Goal: Contribute content: Contribute content

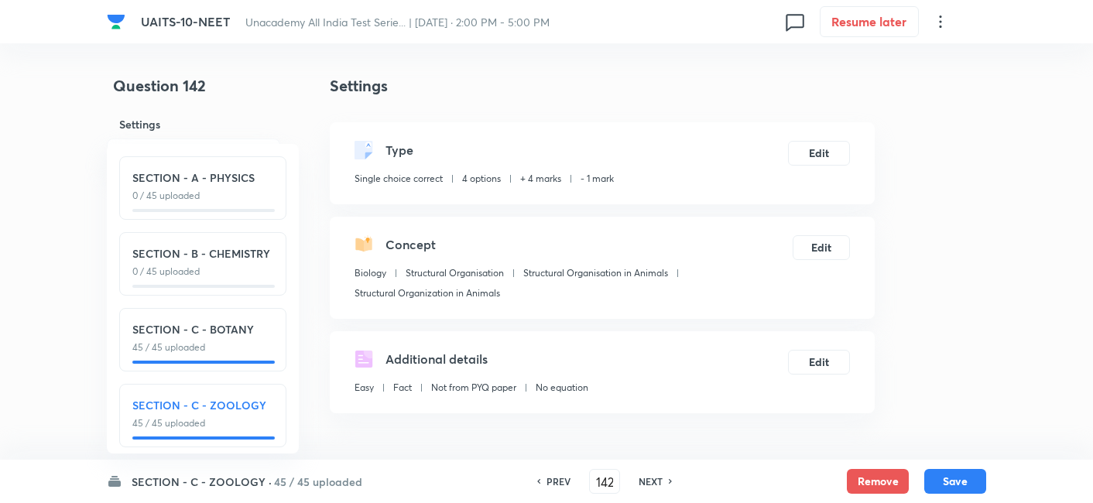
scroll to position [1172, 0]
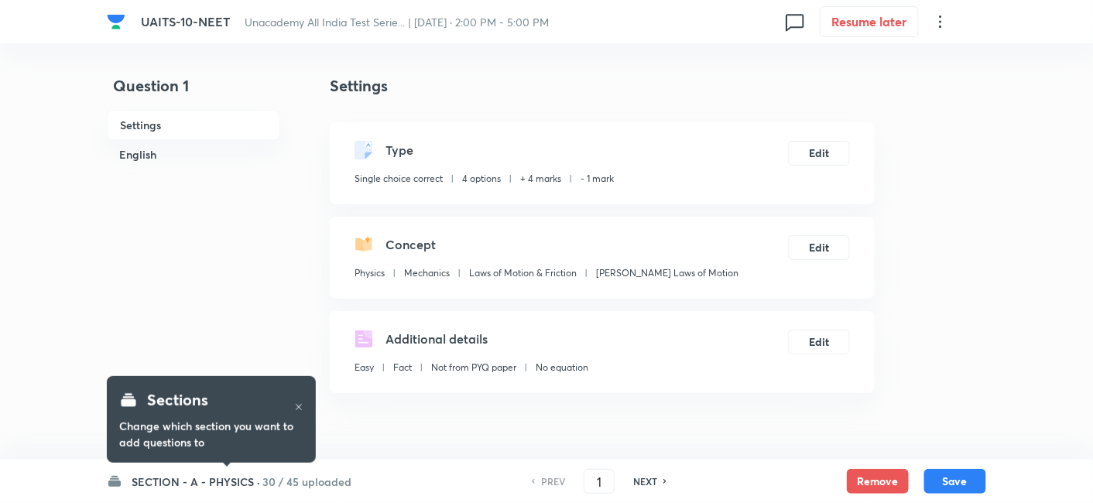
click at [262, 475] on h6 "30 / 45 uploaded" at bounding box center [306, 482] width 89 height 16
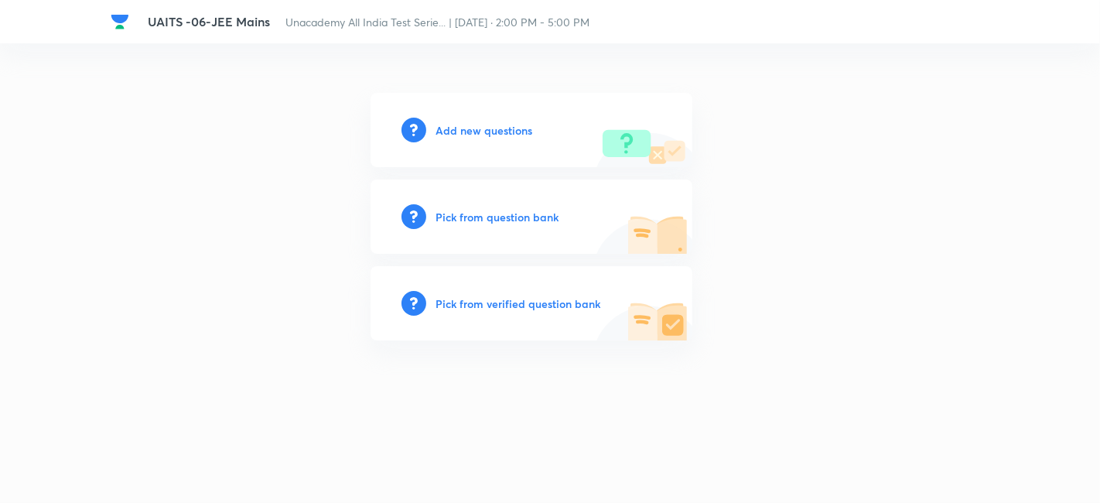
click at [486, 125] on h6 "Add new questions" at bounding box center [484, 130] width 97 height 16
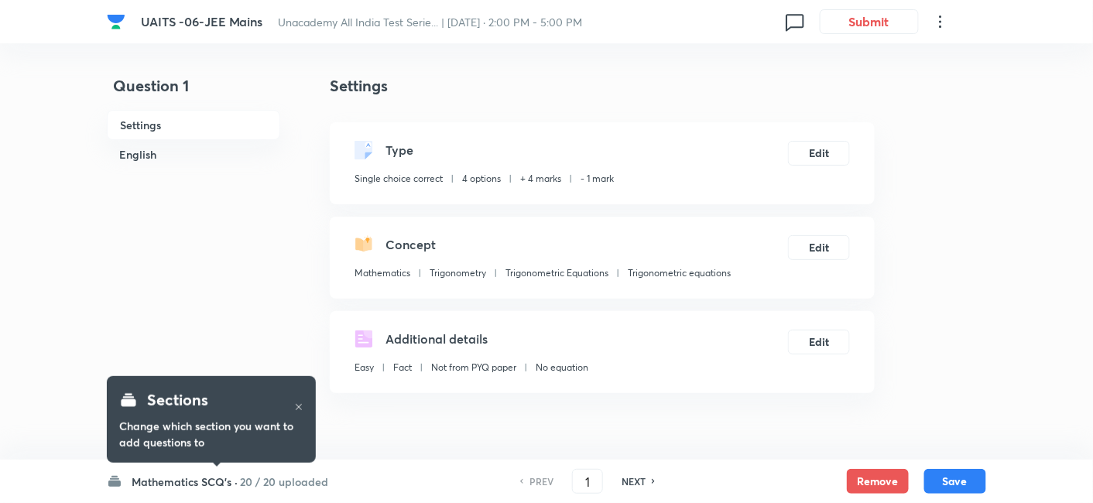
click at [200, 484] on h6 "Mathematics SCQ's ·" at bounding box center [185, 482] width 106 height 16
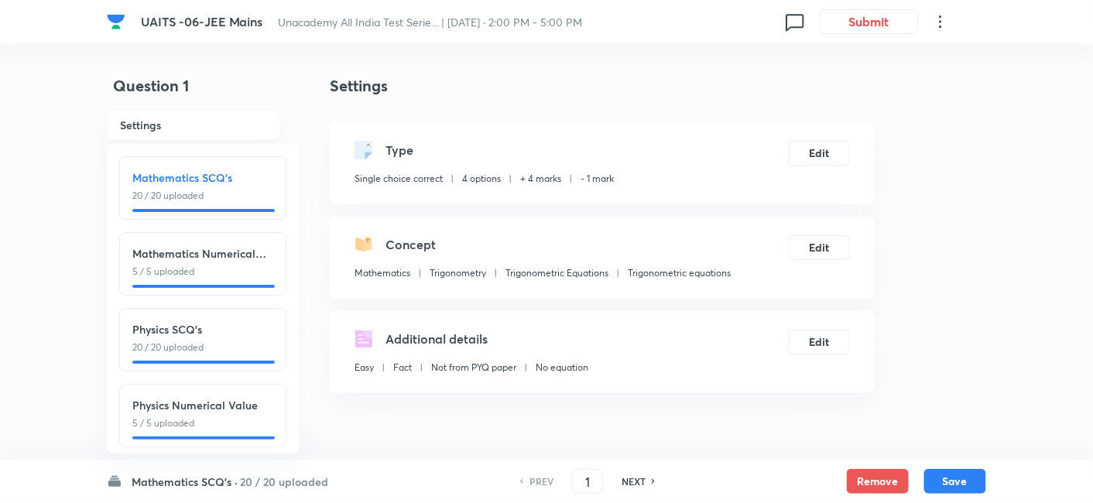
click at [641, 490] on div "PREV 1 ​ NEXT" at bounding box center [588, 481] width 200 height 25
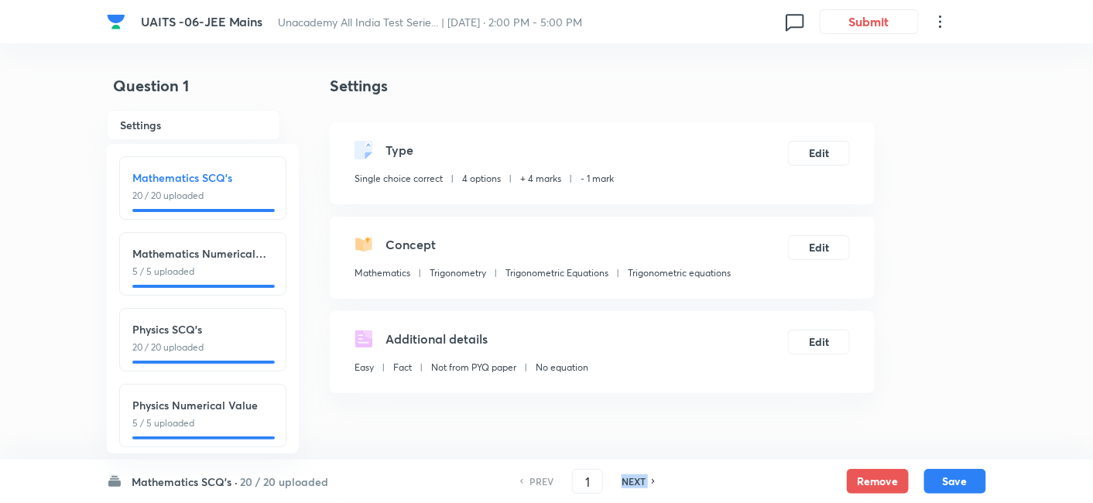
click at [641, 490] on div "PREV 1 ​ NEXT" at bounding box center [588, 481] width 200 height 25
click at [255, 78] on h4 "Question 1" at bounding box center [193, 92] width 173 height 36
click at [112, 486] on icon at bounding box center [114, 481] width 12 height 11
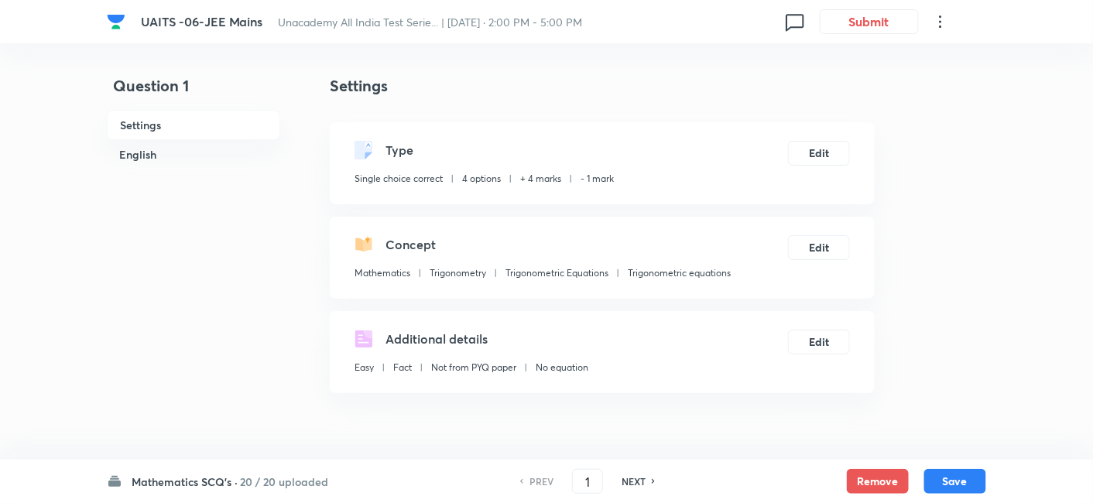
click at [636, 484] on h6 "NEXT" at bounding box center [633, 481] width 24 height 14
type input "2"
checkbox input "false"
checkbox input "true"
click at [636, 484] on h6 "NEXT" at bounding box center [633, 481] width 24 height 14
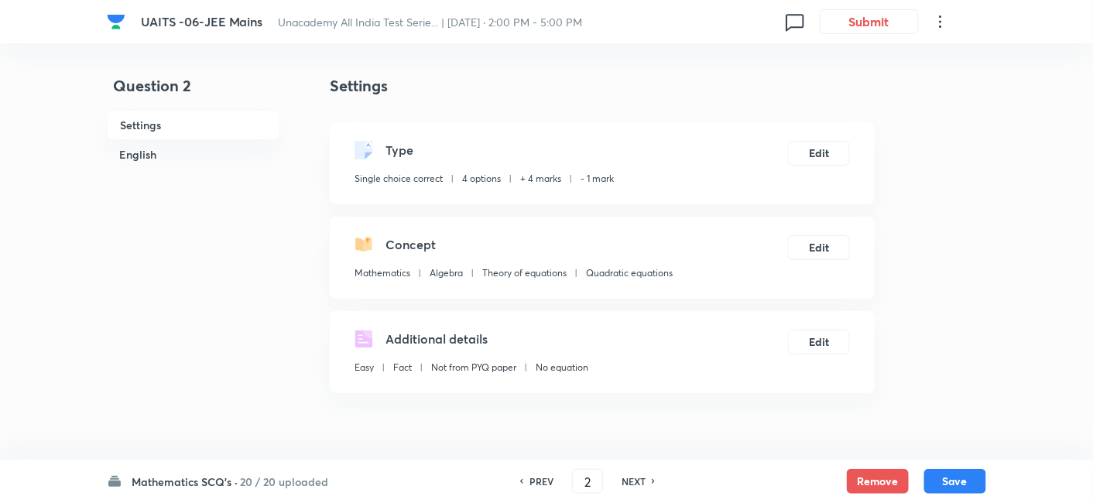
type input "3"
checkbox input "false"
checkbox input "true"
click at [636, 484] on h6 "NEXT" at bounding box center [633, 481] width 24 height 14
type input "4"
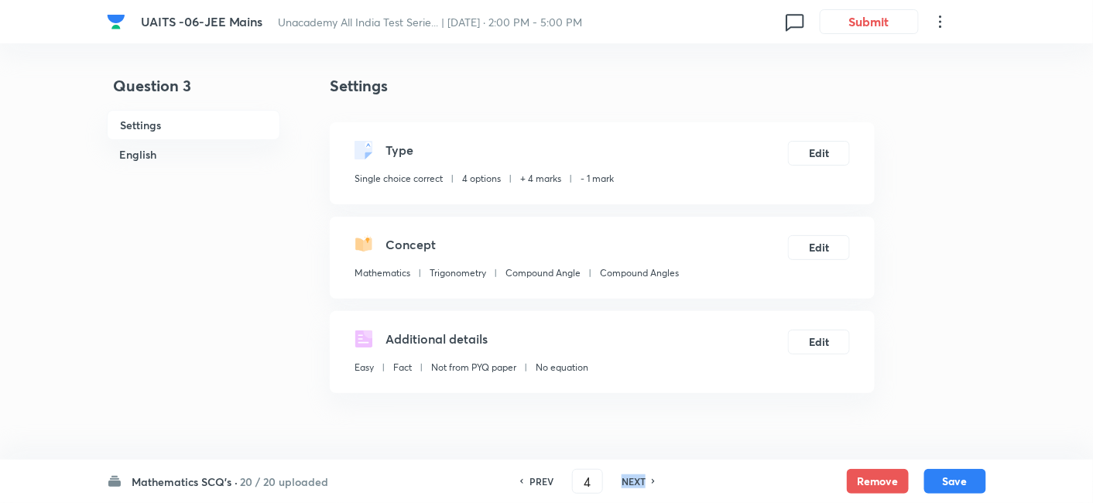
checkbox input "false"
checkbox input "true"
click at [636, 484] on h6 "NEXT" at bounding box center [633, 481] width 24 height 14
type input "5"
checkbox input "true"
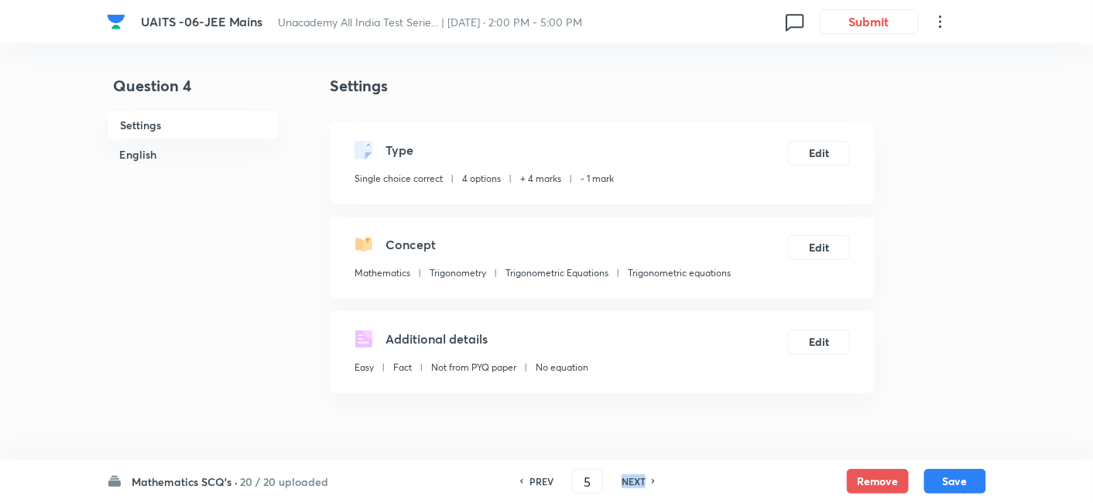
click at [636, 484] on h6 "NEXT" at bounding box center [633, 481] width 24 height 14
type input "6"
checkbox input "false"
checkbox input "true"
click at [636, 484] on h6 "NEXT" at bounding box center [633, 481] width 24 height 14
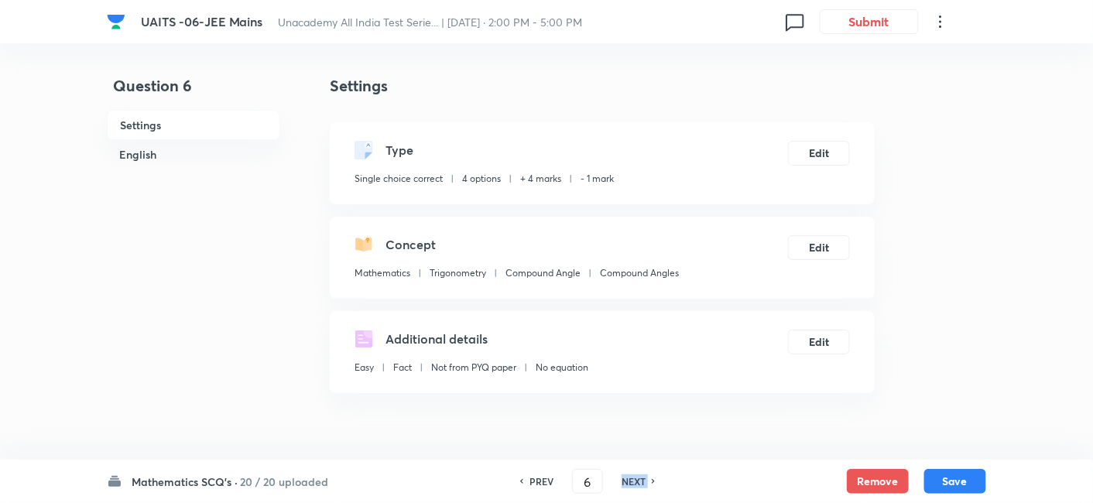
type input "7"
checkbox input "true"
checkbox input "false"
click at [636, 484] on h6 "NEXT" at bounding box center [633, 481] width 24 height 14
type input "8"
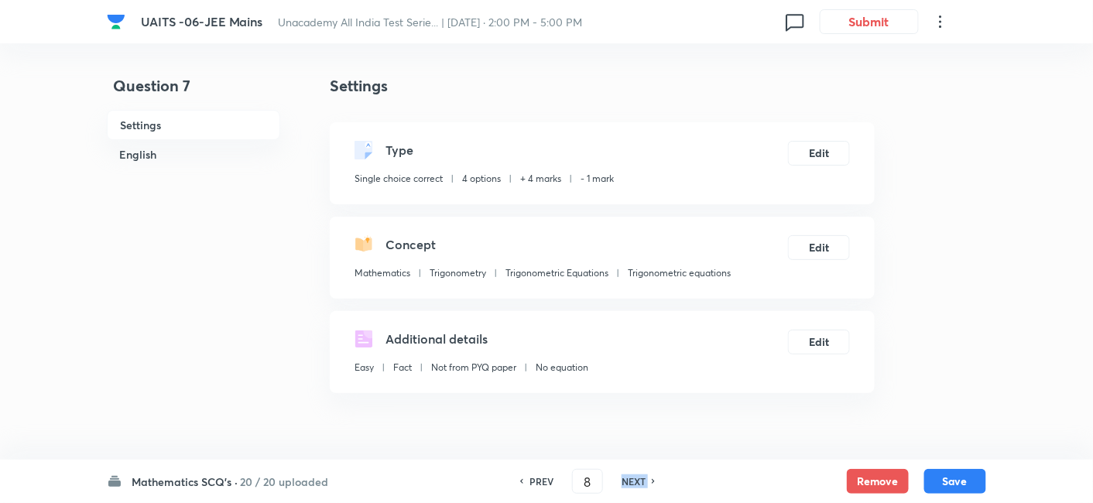
checkbox input "false"
checkbox input "true"
click at [636, 484] on h6 "NEXT" at bounding box center [633, 481] width 24 height 14
type input "9"
checkbox input "false"
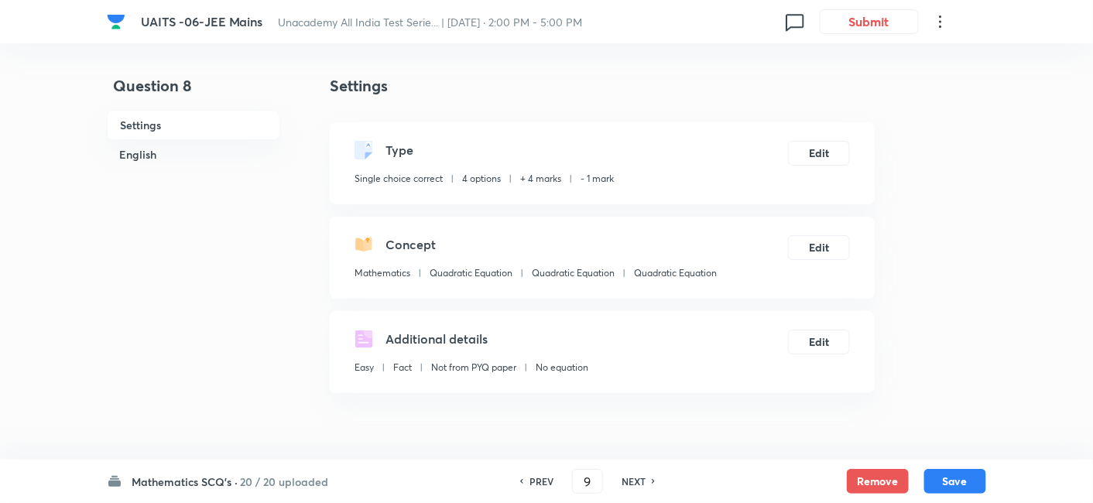
checkbox input "true"
click at [636, 484] on h6 "NEXT" at bounding box center [633, 481] width 24 height 14
type input "10"
checkbox input "true"
checkbox input "false"
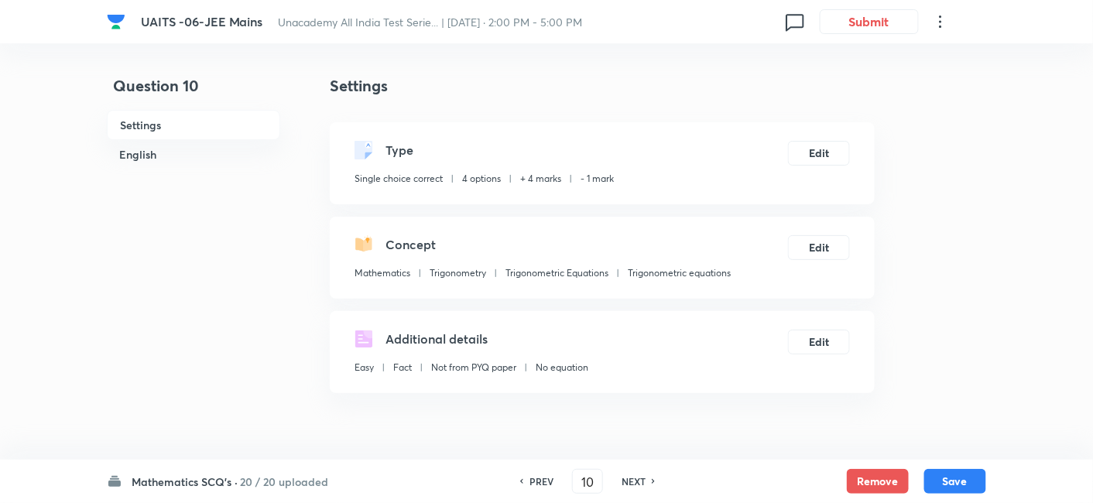
click at [636, 484] on h6 "NEXT" at bounding box center [633, 481] width 24 height 14
type input "11"
checkbox input "false"
checkbox input "true"
click at [636, 484] on h6 "NEXT" at bounding box center [633, 481] width 24 height 14
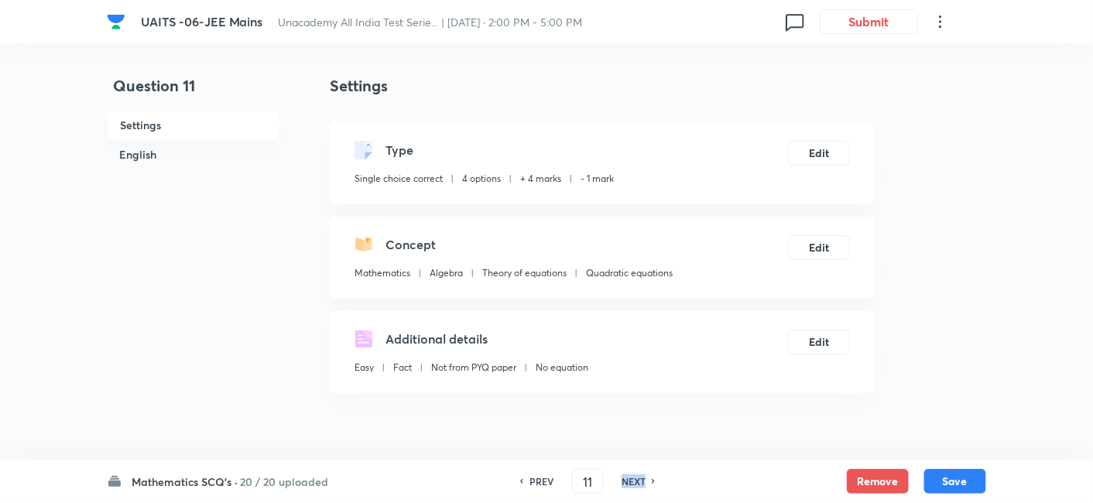
type input "12"
checkbox input "true"
checkbox input "false"
click at [636, 484] on h6 "NEXT" at bounding box center [633, 481] width 24 height 14
type input "13"
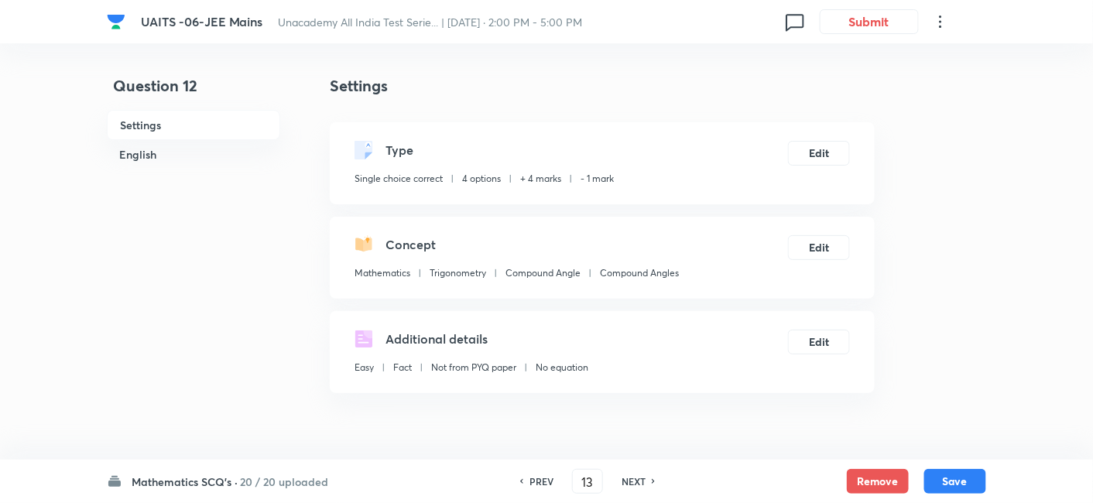
checkbox input "false"
checkbox input "true"
click at [636, 484] on h6 "NEXT" at bounding box center [633, 481] width 24 height 14
type input "14"
checkbox input "true"
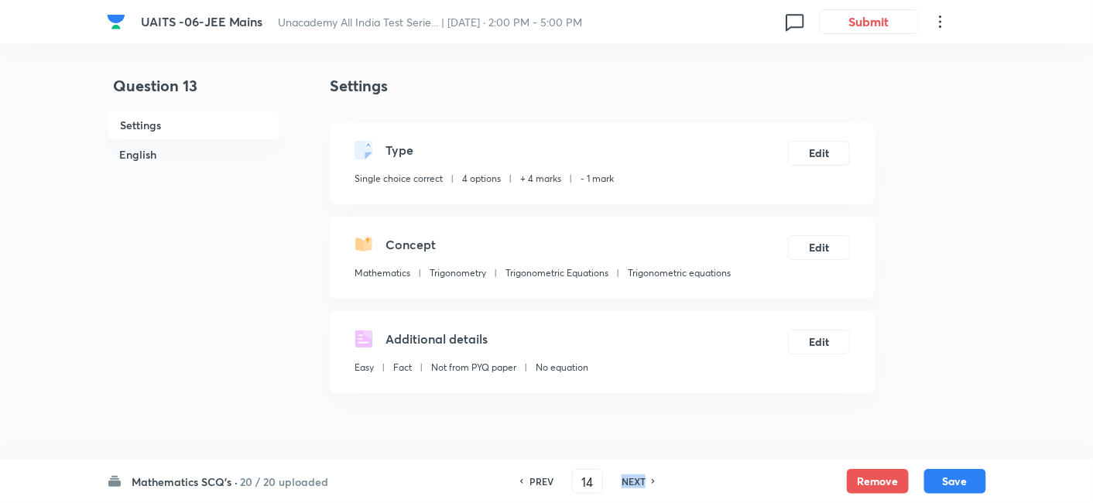
checkbox input "false"
click at [636, 484] on h6 "NEXT" at bounding box center [633, 481] width 24 height 14
type input "15"
checkbox input "false"
checkbox input "true"
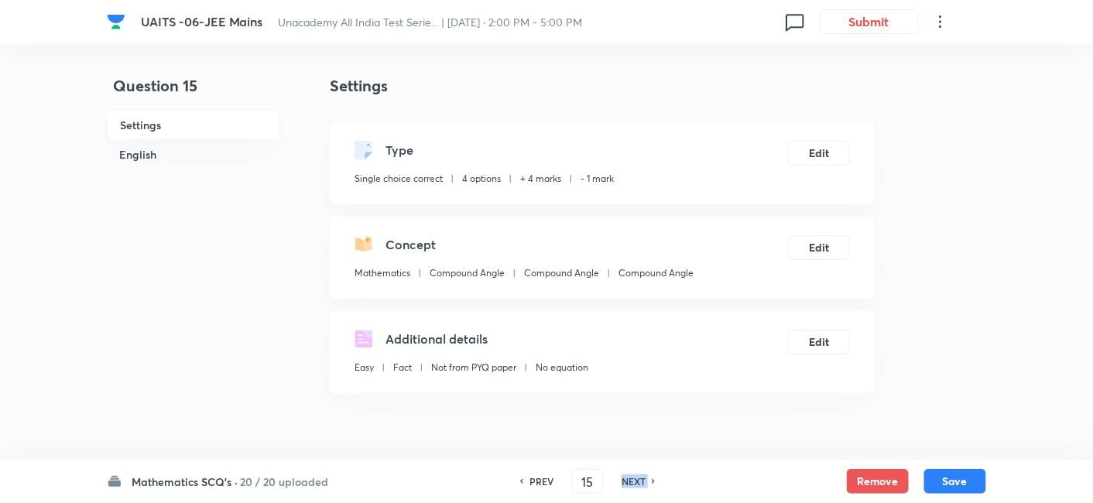
click at [636, 484] on h6 "NEXT" at bounding box center [633, 481] width 24 height 14
type input "16"
checkbox input "false"
checkbox input "true"
click at [636, 484] on h6 "NEXT" at bounding box center [633, 481] width 24 height 14
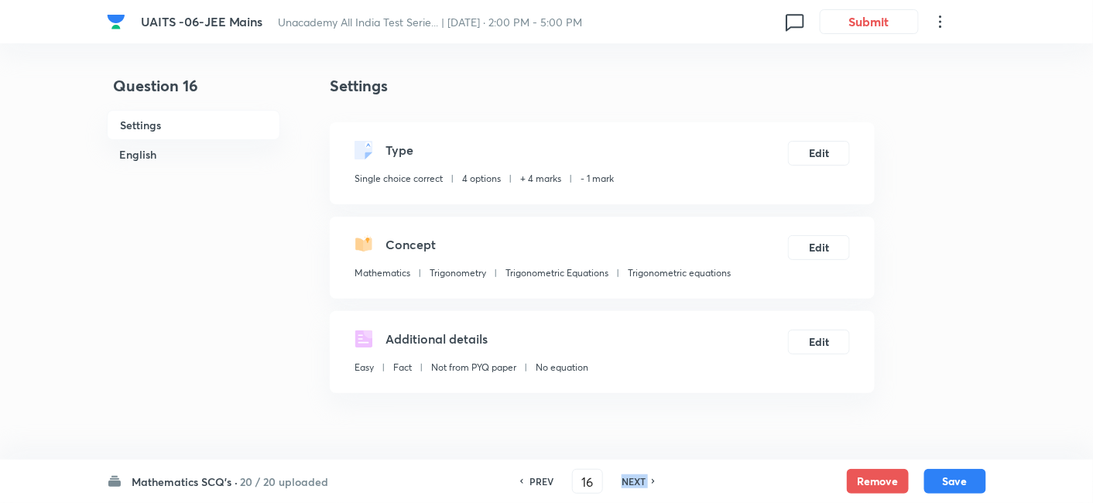
type input "17"
checkbox input "false"
checkbox input "true"
click at [636, 484] on h6 "NEXT" at bounding box center [633, 481] width 24 height 14
type input "18"
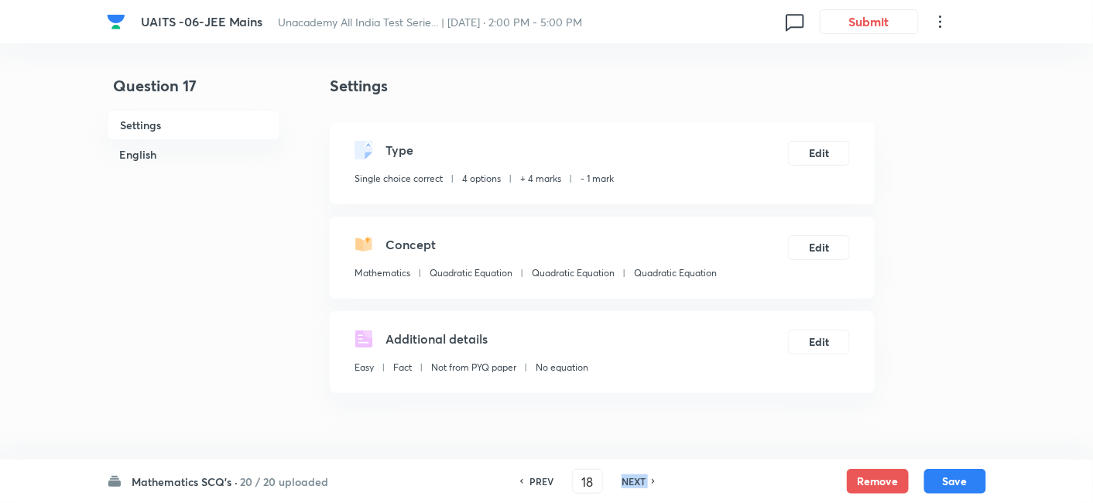
checkbox input "false"
checkbox input "true"
click at [636, 484] on h6 "NEXT" at bounding box center [633, 481] width 24 height 14
type input "19"
checkbox input "true"
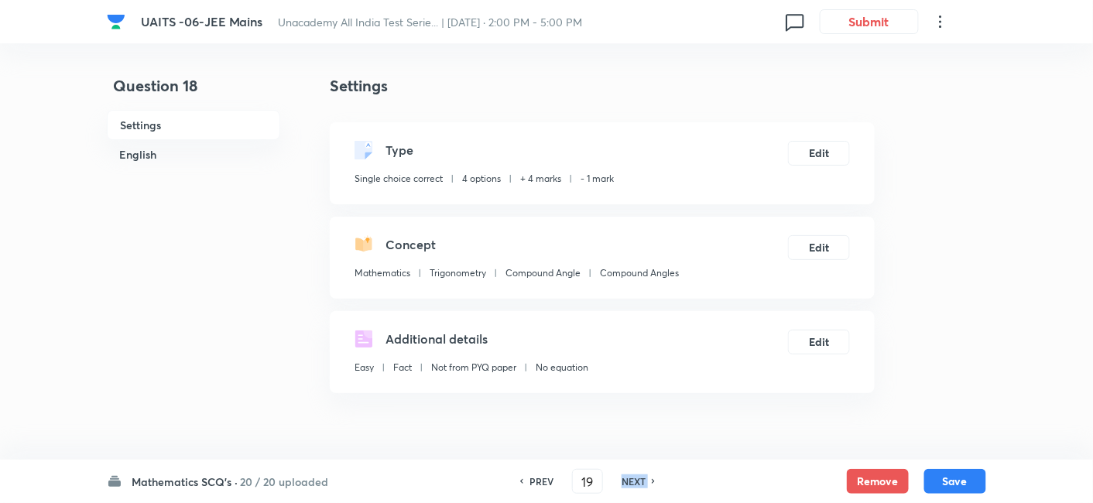
checkbox input "false"
click at [636, 484] on h6 "NEXT" at bounding box center [633, 481] width 24 height 14
type input "20"
checkbox input "true"
click at [636, 484] on h6 "NEXT" at bounding box center [633, 481] width 24 height 14
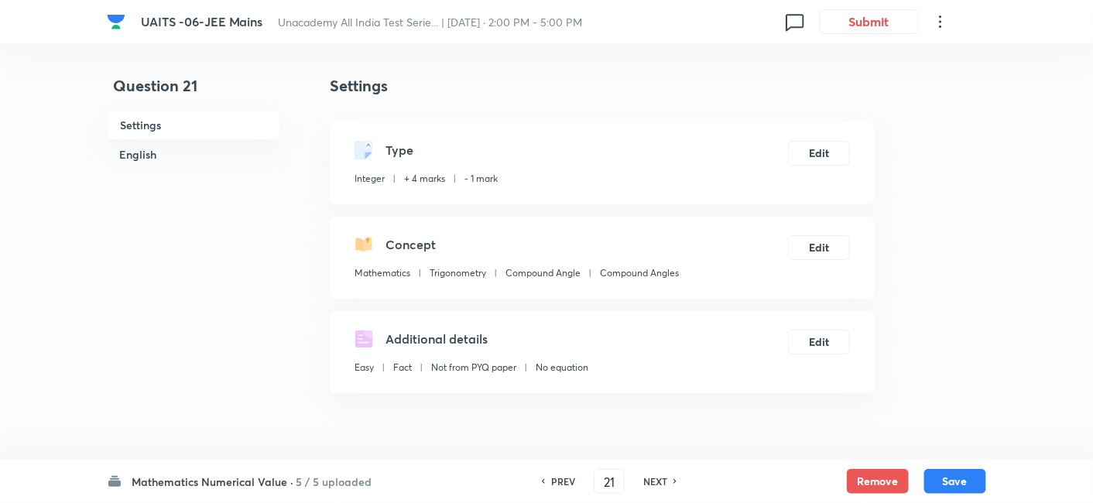
click at [637, 484] on div "NEXT" at bounding box center [657, 481] width 41 height 14
type input "22"
type input "4"
click at [643, 484] on h6 "NEXT" at bounding box center [655, 481] width 24 height 14
type input "23"
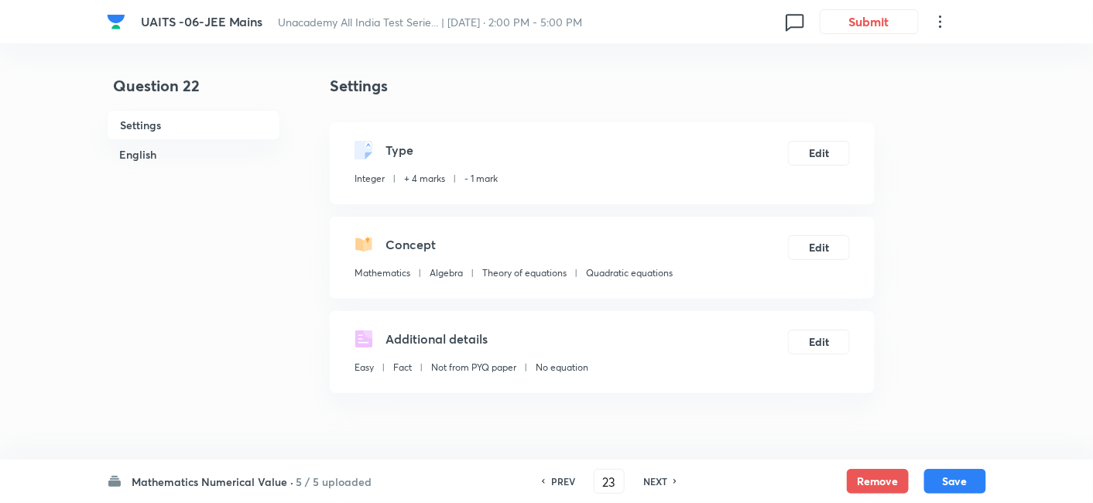
type input "36"
click at [643, 484] on h6 "NEXT" at bounding box center [655, 481] width 24 height 14
type input "24"
type input "12"
click at [643, 484] on h6 "NEXT" at bounding box center [655, 481] width 24 height 14
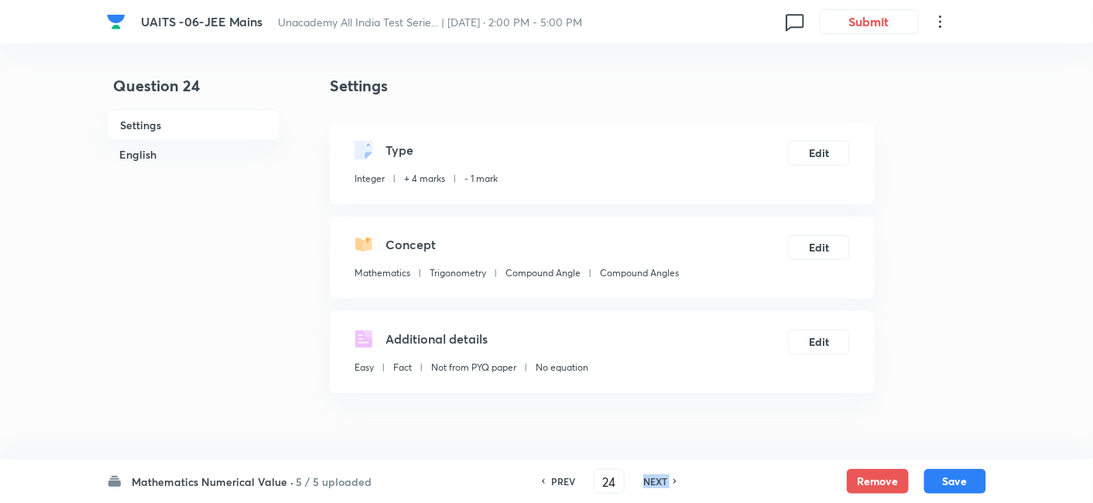
type input "25"
type input "2"
click at [643, 484] on h6 "NEXT" at bounding box center [655, 481] width 24 height 14
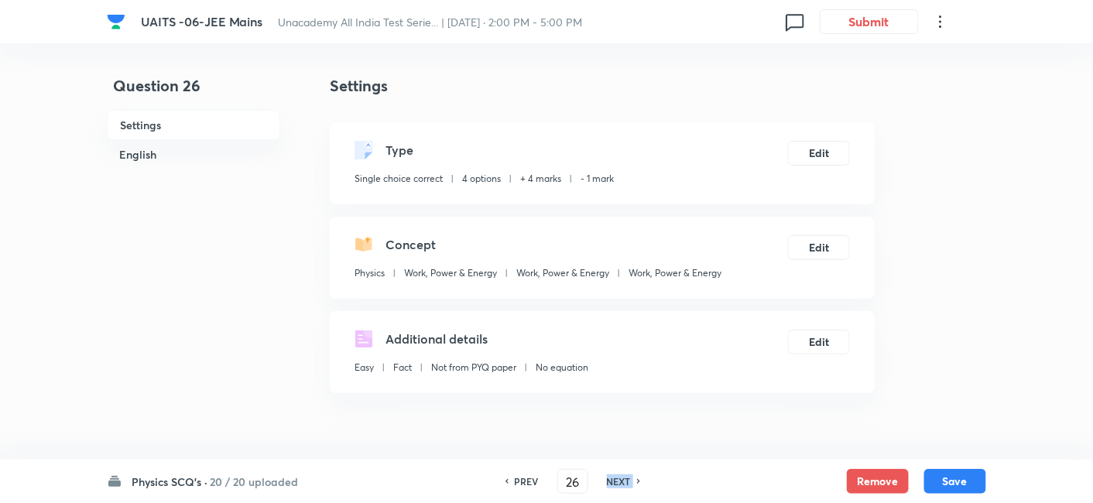
click at [643, 484] on div "PREV 26 ​ NEXT" at bounding box center [573, 481] width 200 height 25
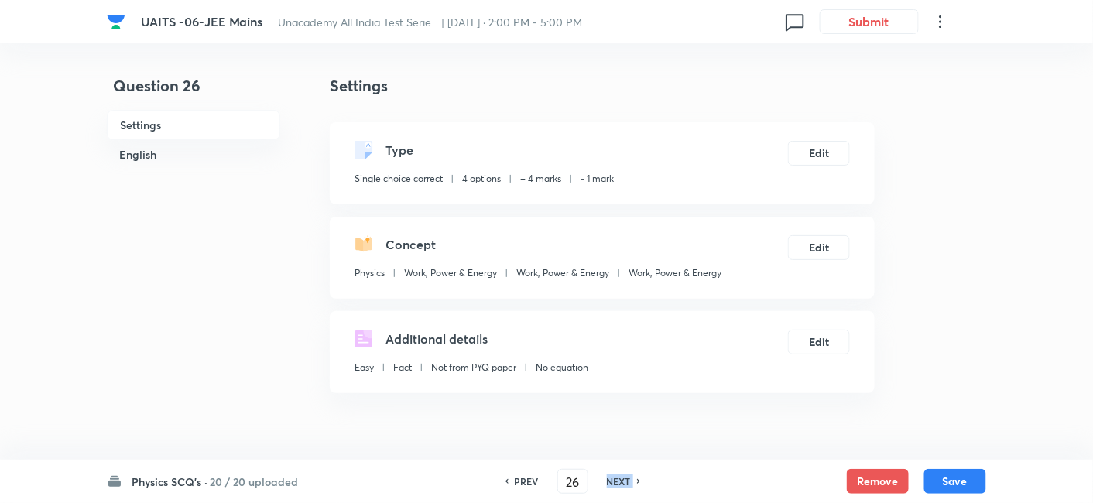
click at [643, 484] on div "PREV 26 ​ NEXT" at bounding box center [573, 481] width 200 height 25
click at [628, 484] on h6 "NEXT" at bounding box center [619, 481] width 24 height 14
type input "27"
checkbox input "true"
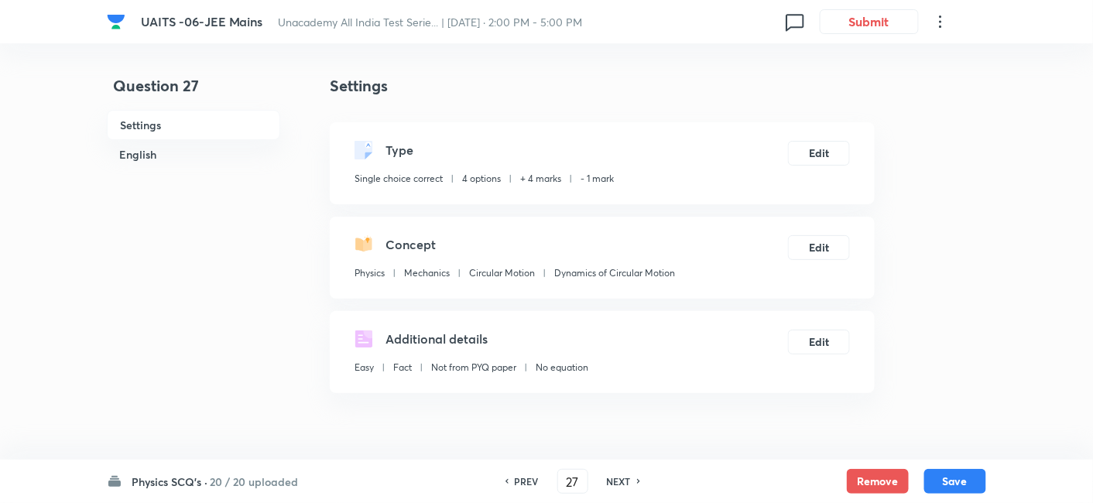
click at [628, 484] on h6 "NEXT" at bounding box center [619, 481] width 24 height 14
type input "28"
checkbox input "true"
click at [628, 484] on h6 "NEXT" at bounding box center [619, 481] width 24 height 14
type input "29"
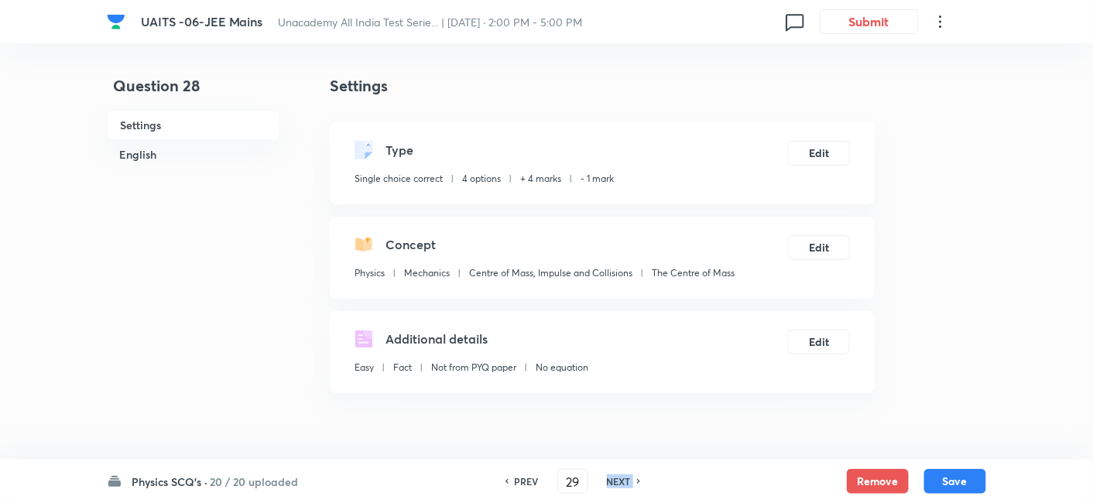
checkbox input "true"
checkbox input "false"
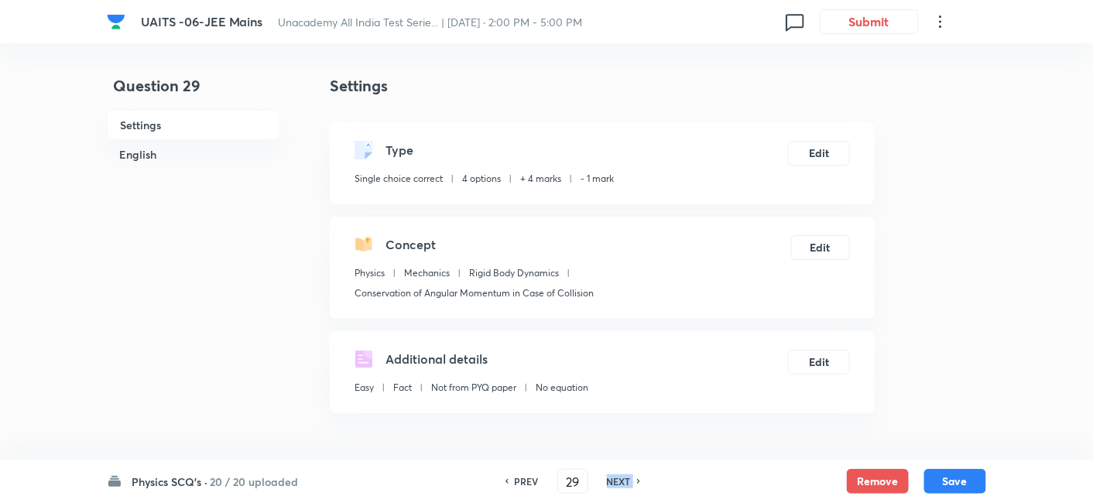
click at [628, 484] on h6 "NEXT" at bounding box center [619, 481] width 24 height 14
type input "30"
checkbox input "true"
checkbox input "false"
click at [628, 484] on h6 "NEXT" at bounding box center [619, 481] width 24 height 14
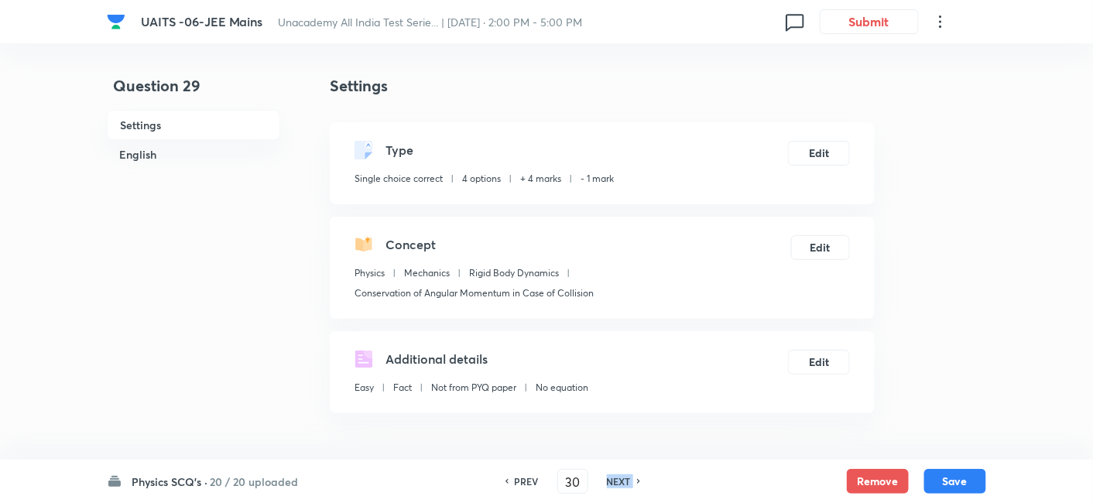
type input "31"
checkbox input "true"
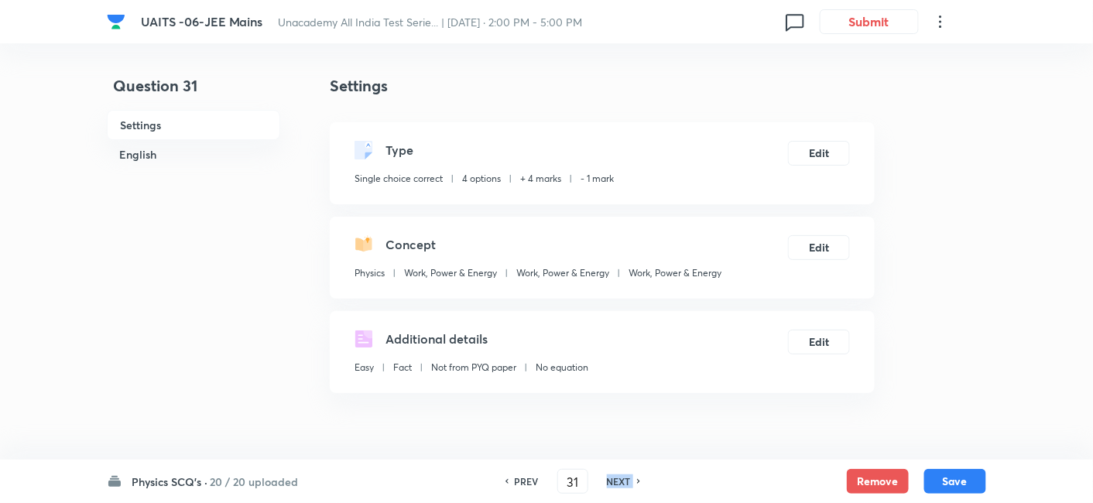
click at [628, 484] on h6 "NEXT" at bounding box center [619, 481] width 24 height 14
type input "32"
checkbox input "false"
checkbox input "true"
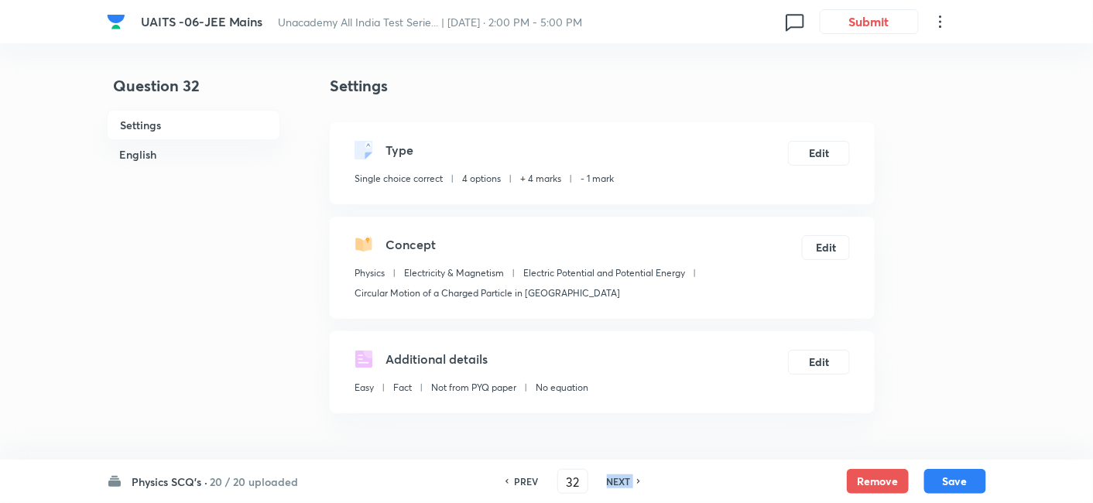
click at [628, 484] on h6 "NEXT" at bounding box center [619, 481] width 24 height 14
type input "33"
checkbox input "true"
checkbox input "false"
click at [628, 484] on h6 "NEXT" at bounding box center [619, 481] width 24 height 14
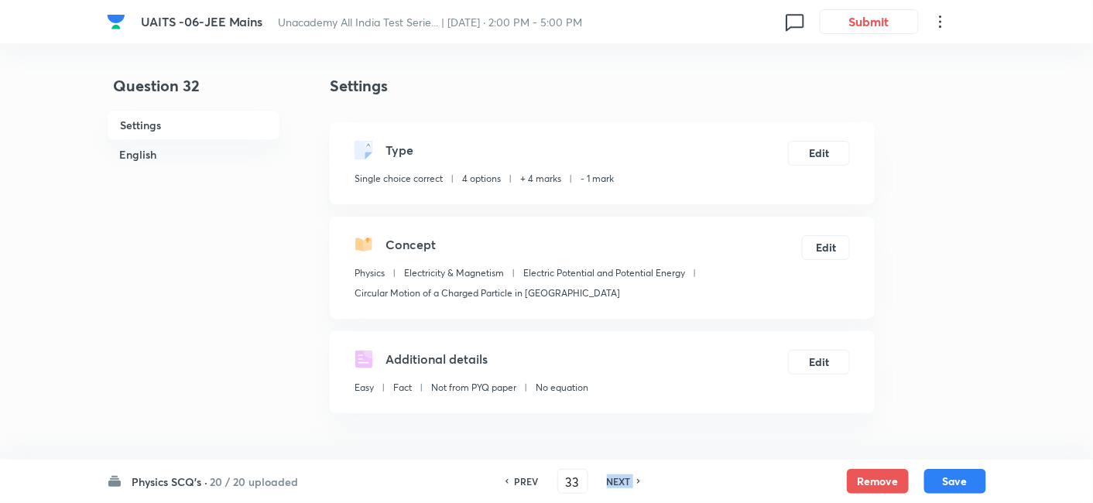
type input "34"
checkbox input "true"
checkbox input "false"
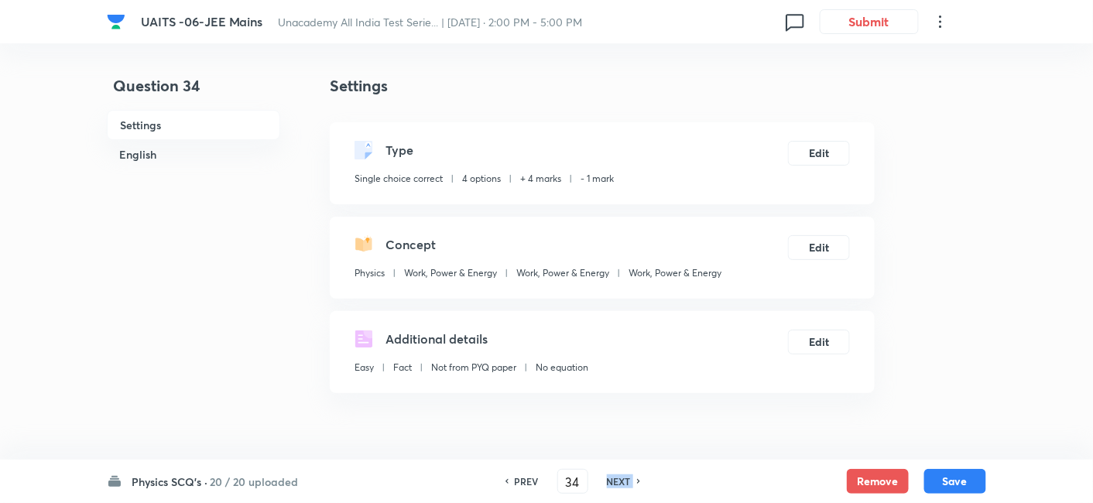
click at [628, 484] on h6 "NEXT" at bounding box center [619, 481] width 24 height 14
type input "35"
checkbox input "false"
checkbox input "true"
click at [628, 484] on h6 "NEXT" at bounding box center [619, 481] width 24 height 14
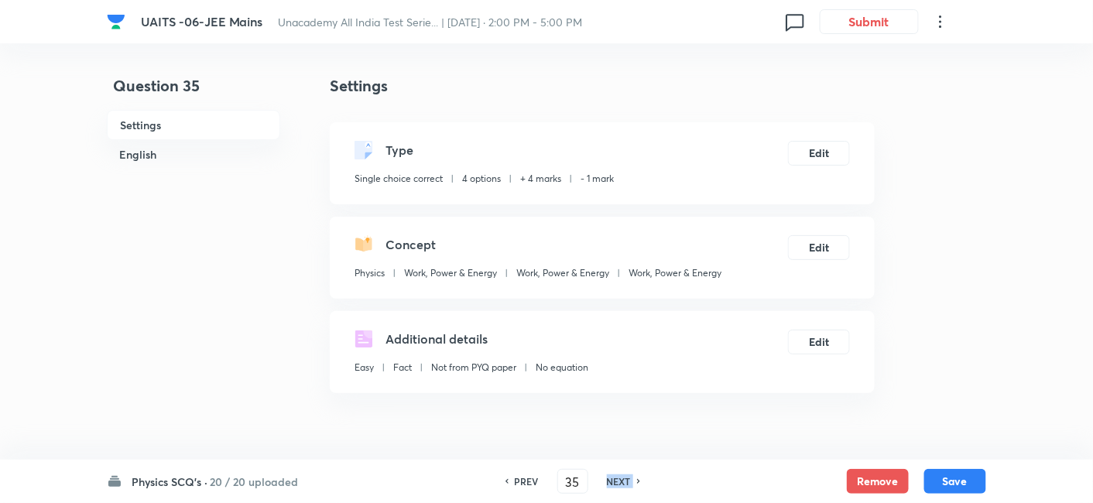
type input "36"
checkbox input "true"
click at [628, 484] on h6 "NEXT" at bounding box center [619, 481] width 24 height 14
type input "37"
checkbox input "false"
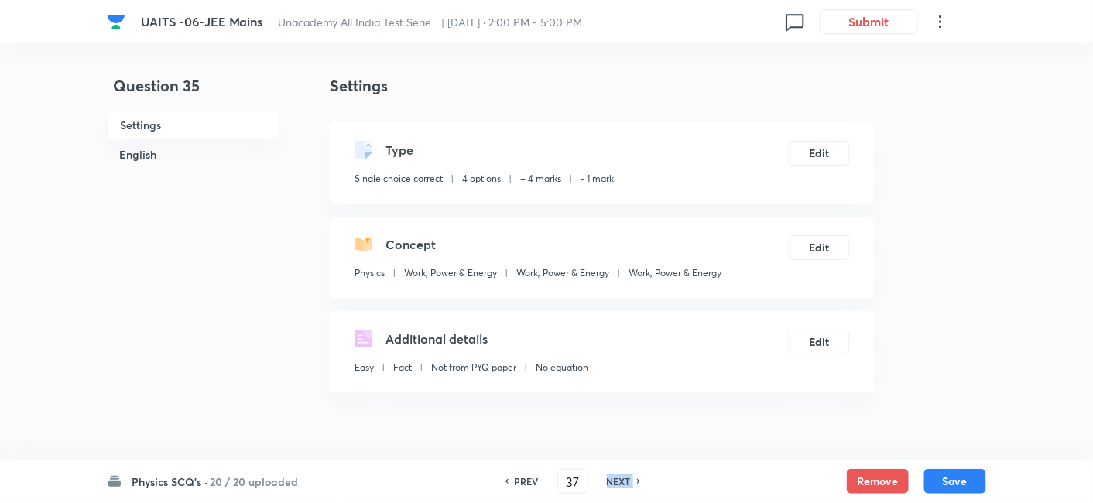
checkbox input "true"
click at [628, 484] on h6 "NEXT" at bounding box center [619, 481] width 24 height 14
type input "38"
checkbox input "true"
checkbox input "false"
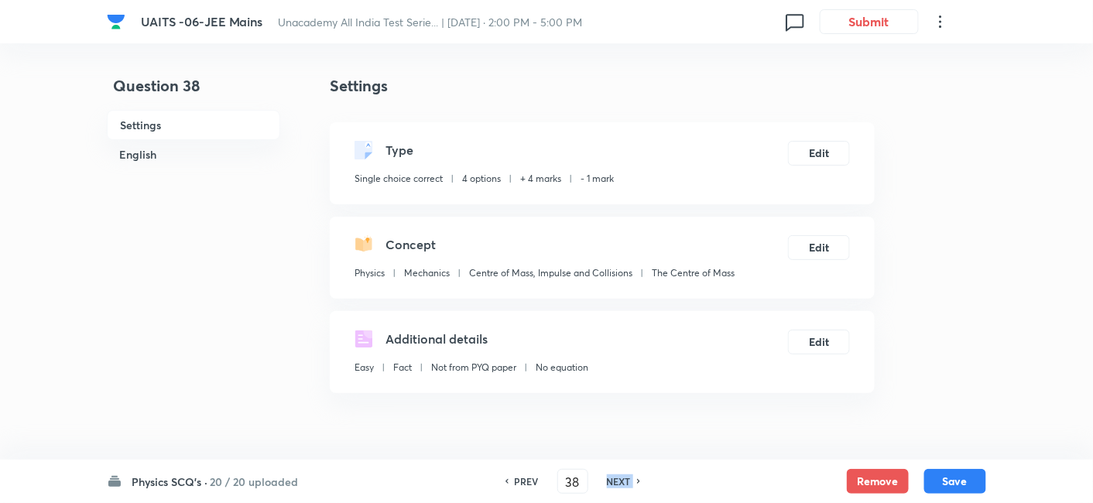
click at [628, 484] on h6 "NEXT" at bounding box center [619, 481] width 24 height 14
type input "39"
checkbox input "true"
click at [628, 484] on h6 "NEXT" at bounding box center [619, 481] width 24 height 14
type input "40"
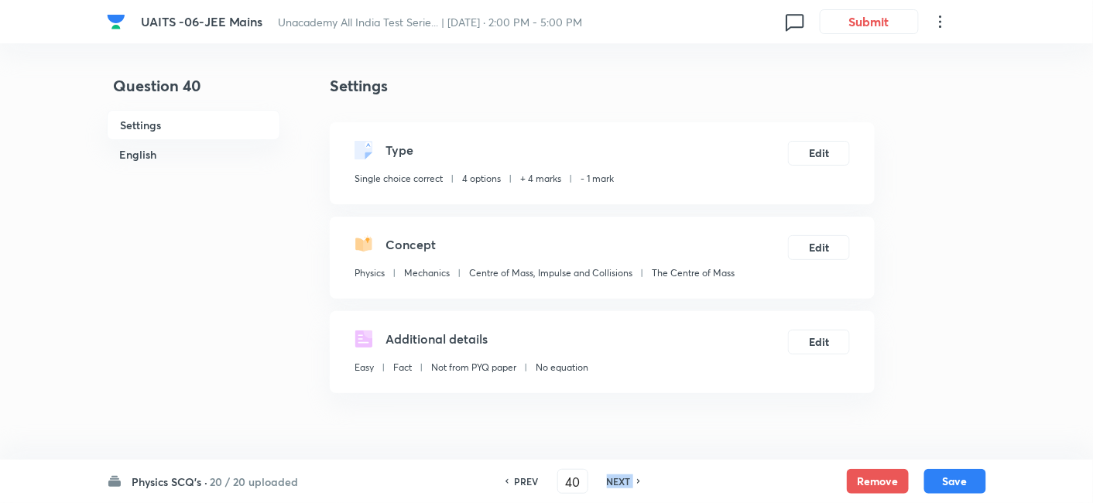
checkbox input "true"
checkbox input "false"
click at [628, 484] on h6 "NEXT" at bounding box center [619, 481] width 24 height 14
type input "41"
checkbox input "false"
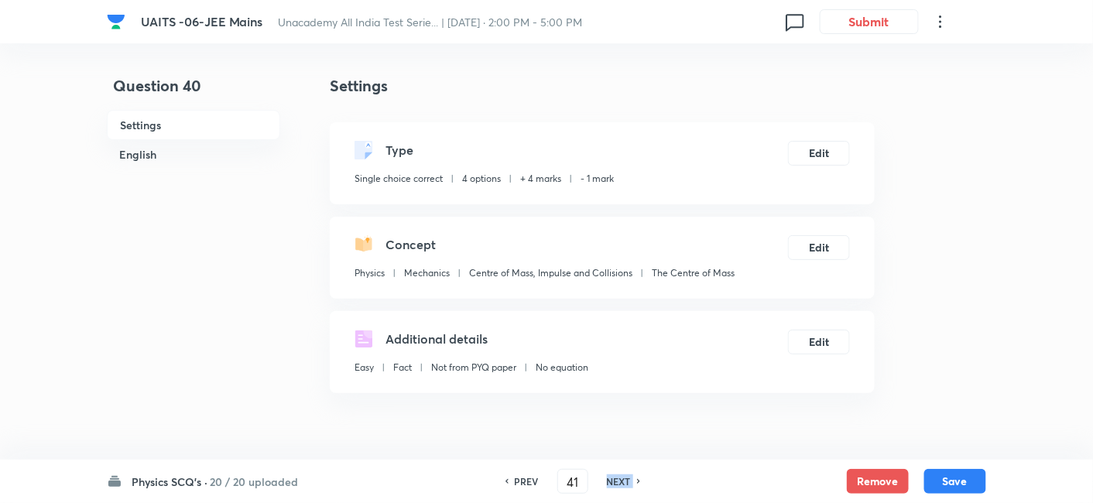
checkbox input "true"
click at [628, 484] on h6 "NEXT" at bounding box center [619, 481] width 24 height 14
type input "42"
checkbox input "true"
click at [628, 484] on h6 "NEXT" at bounding box center [619, 481] width 24 height 14
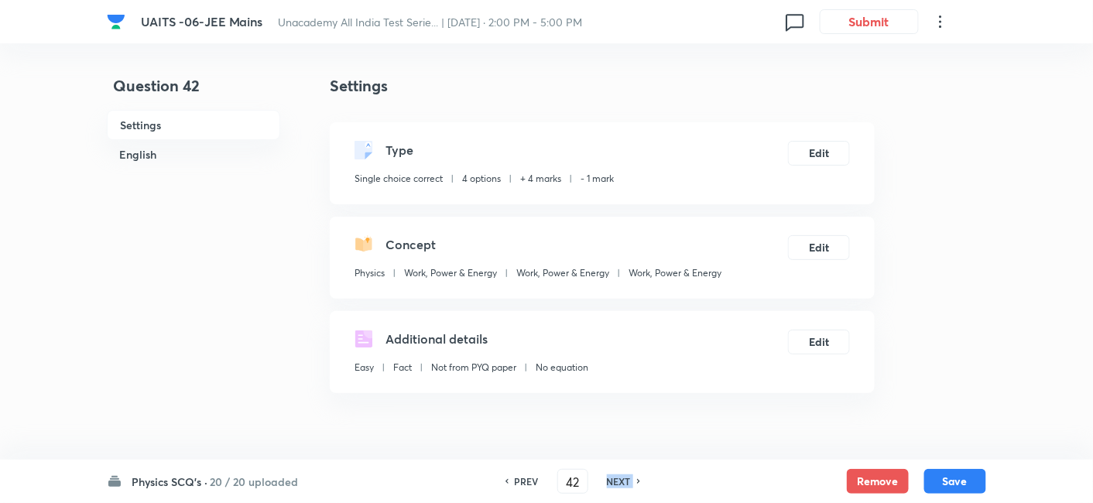
type input "43"
checkbox input "false"
checkbox input "true"
click at [628, 484] on h6 "NEXT" at bounding box center [619, 481] width 24 height 14
type input "44"
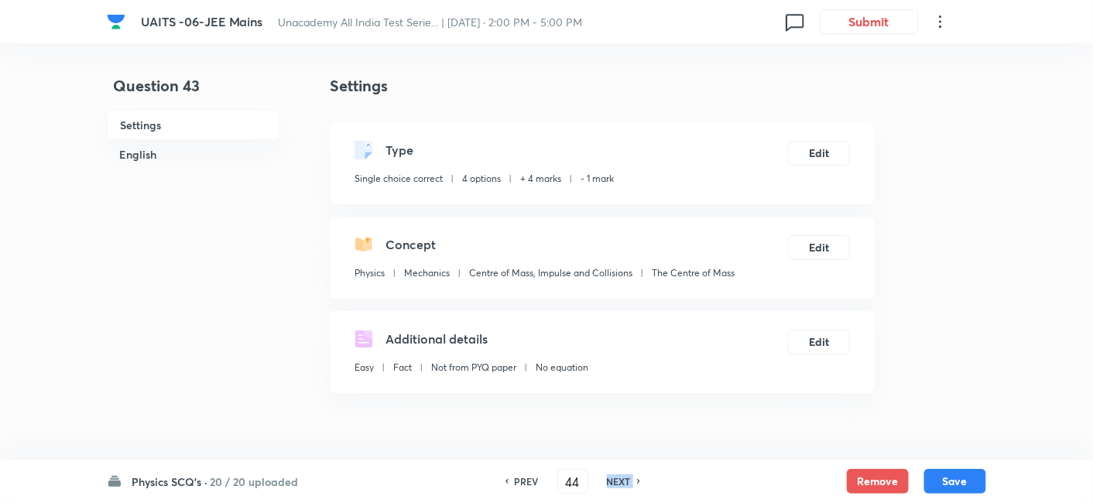
checkbox input "true"
checkbox input "false"
click at [628, 484] on h6 "NEXT" at bounding box center [619, 481] width 24 height 14
type input "45"
checkbox input "false"
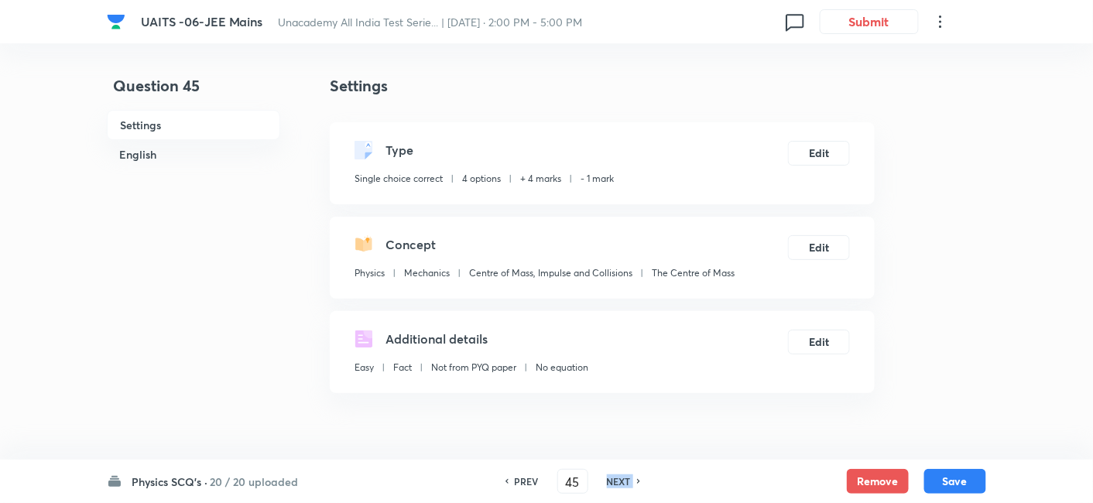
checkbox input "true"
click at [628, 484] on h6 "NEXT" at bounding box center [619, 481] width 24 height 14
click at [628, 484] on h6 "NEXT" at bounding box center [640, 481] width 24 height 14
type input "47"
type input "4"
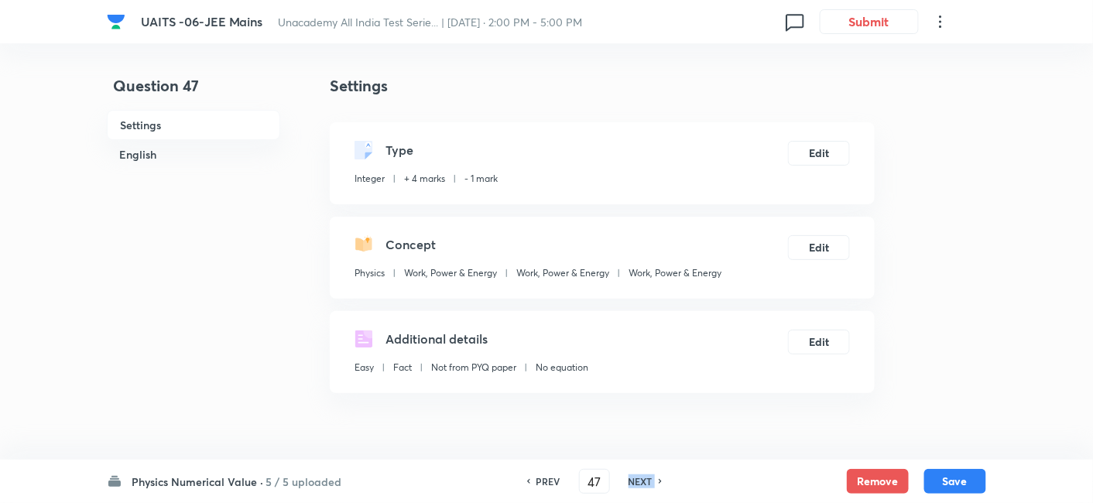
click at [628, 484] on h6 "NEXT" at bounding box center [640, 481] width 24 height 14
type input "48"
type input "10"
click at [628, 484] on h6 "NEXT" at bounding box center [640, 481] width 24 height 14
type input "49"
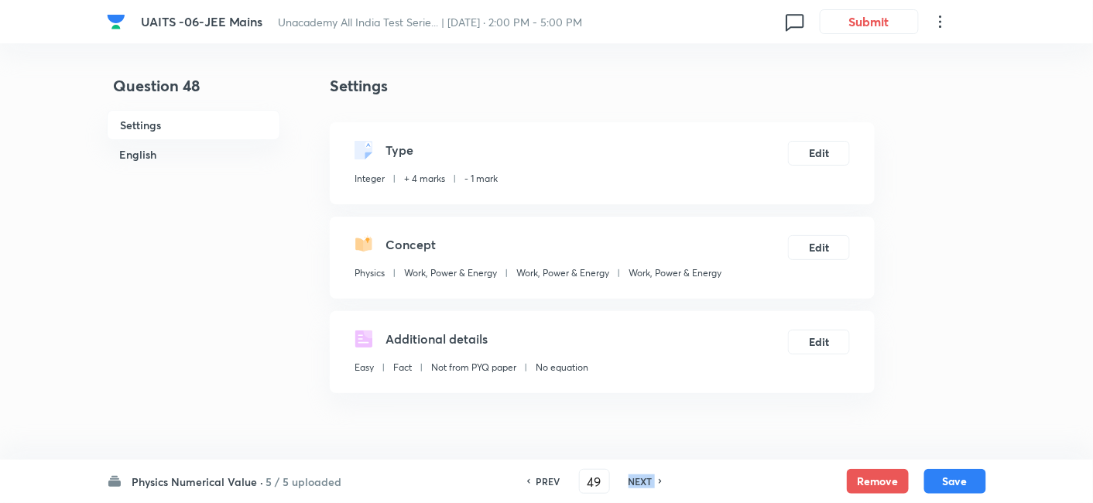
type input "3"
click at [628, 484] on h6 "NEXT" at bounding box center [640, 481] width 24 height 14
type input "50"
type input "8"
click at [628, 484] on h6 "NEXT" at bounding box center [640, 481] width 24 height 14
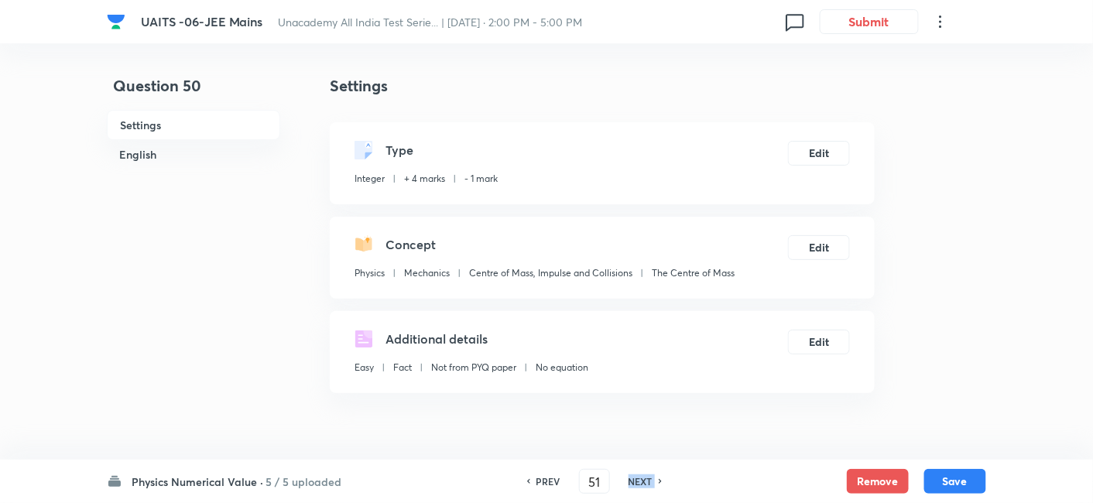
click at [628, 484] on h6 "NEXT" at bounding box center [640, 481] width 24 height 14
type input "52"
checkbox input "true"
checkbox input "false"
click at [628, 484] on h6 "NEXT" at bounding box center [626, 481] width 24 height 14
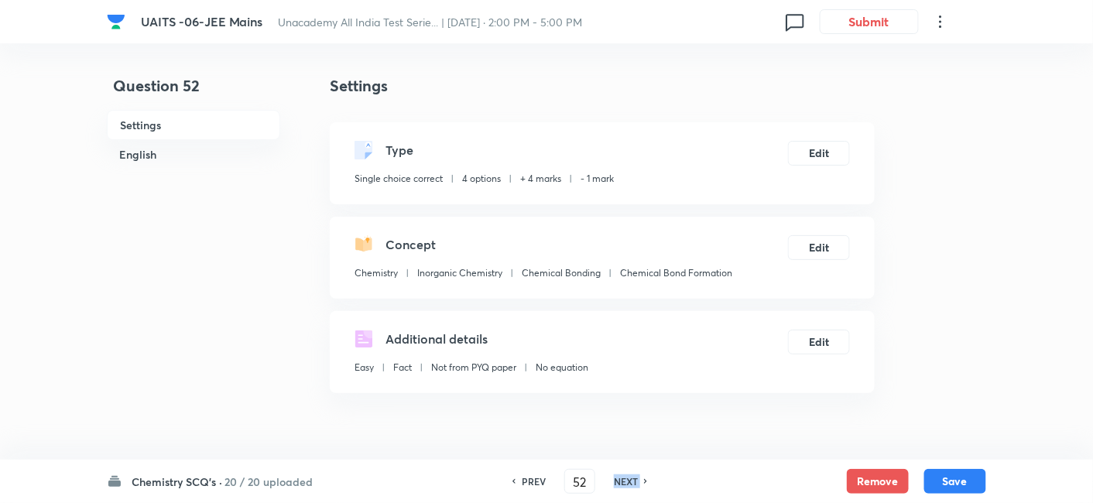
type input "53"
checkbox input "false"
checkbox input "true"
click at [628, 484] on h6 "NEXT" at bounding box center [626, 481] width 24 height 14
type input "54"
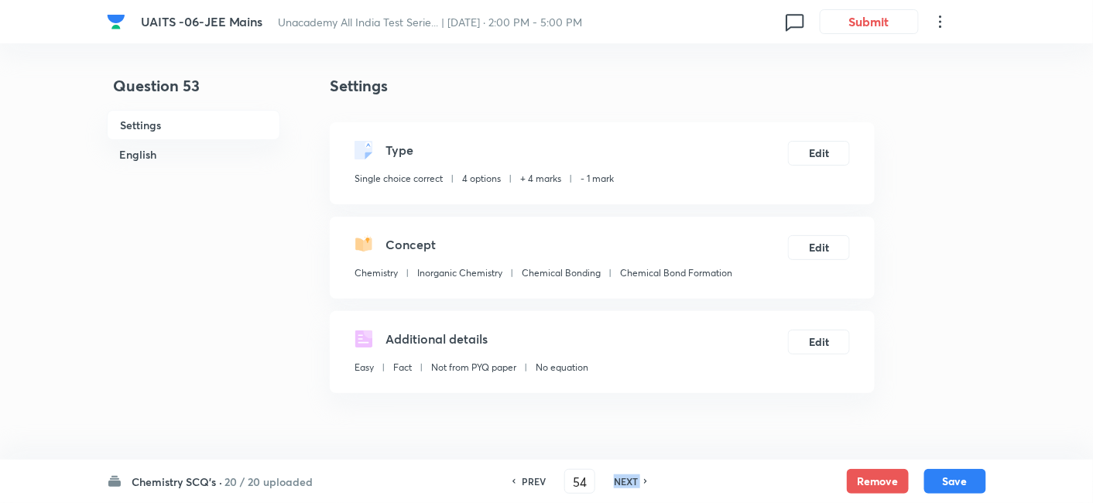
checkbox input "false"
checkbox input "true"
click at [628, 484] on h6 "NEXT" at bounding box center [626, 481] width 24 height 14
type input "55"
checkbox input "true"
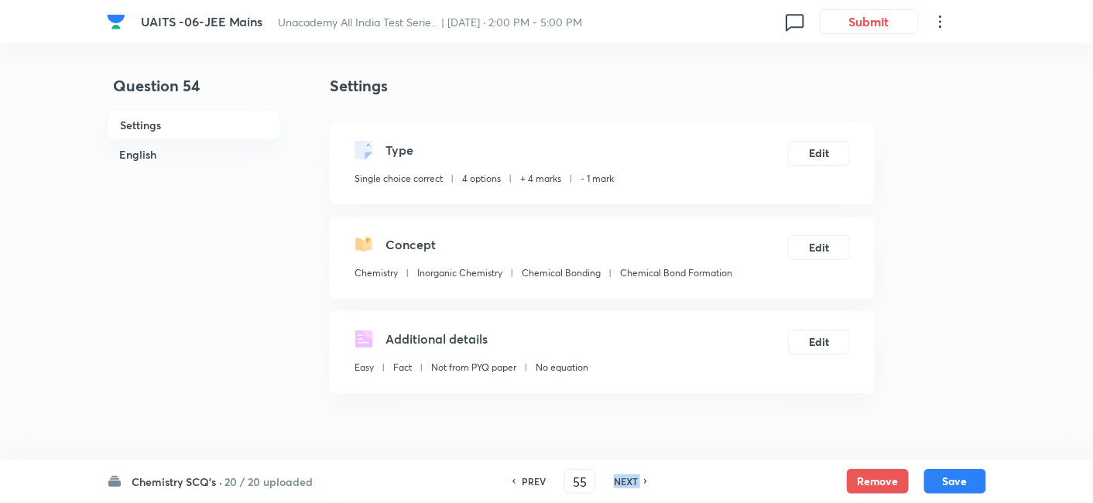
checkbox input "false"
click at [628, 484] on h6 "NEXT" at bounding box center [626, 481] width 24 height 14
type input "56"
checkbox input "false"
checkbox input "true"
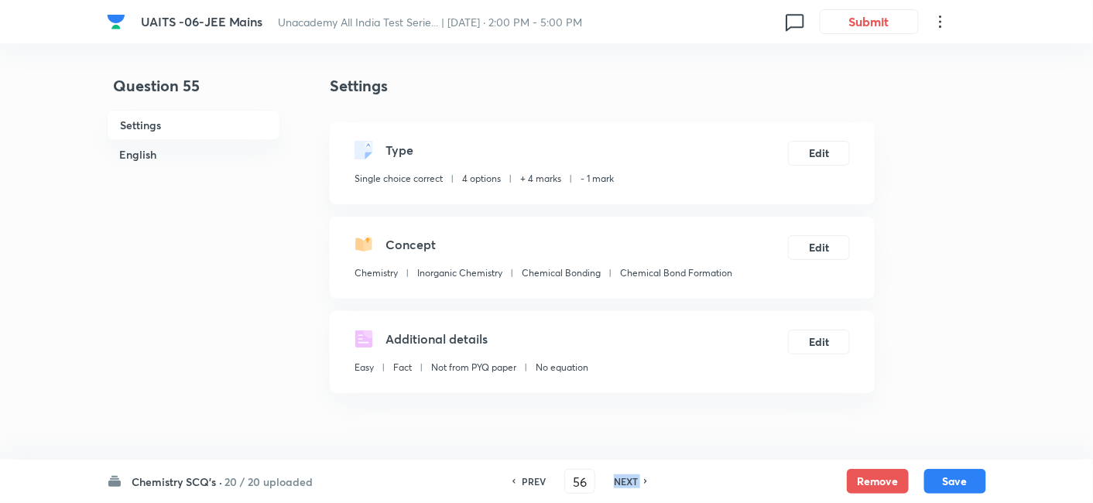
click at [628, 484] on h6 "NEXT" at bounding box center [626, 481] width 24 height 14
type input "57"
checkbox input "true"
click at [628, 484] on h6 "NEXT" at bounding box center [626, 481] width 24 height 14
type input "58"
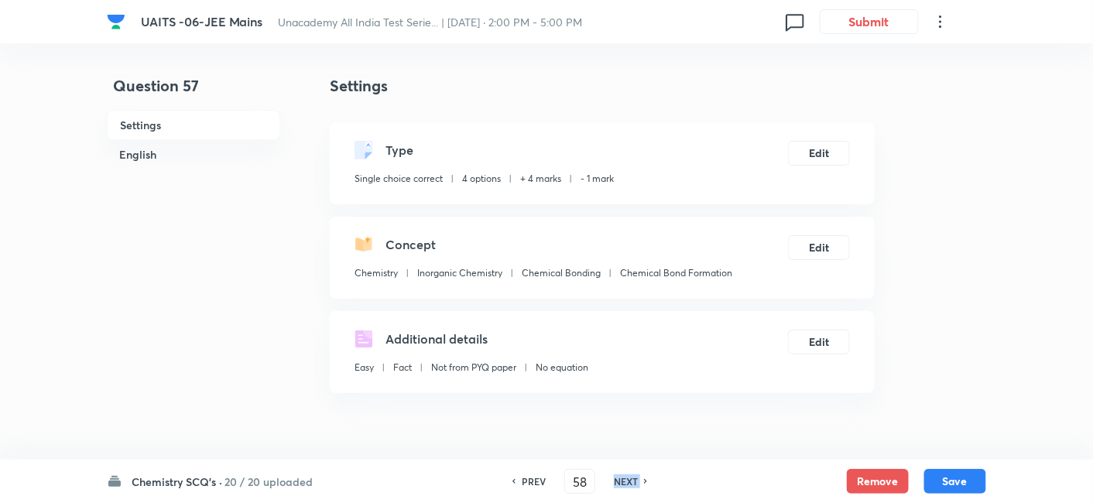
checkbox input "true"
click at [628, 484] on h6 "NEXT" at bounding box center [626, 481] width 24 height 14
type input "59"
checkbox input "true"
click at [628, 484] on h6 "NEXT" at bounding box center [626, 481] width 24 height 14
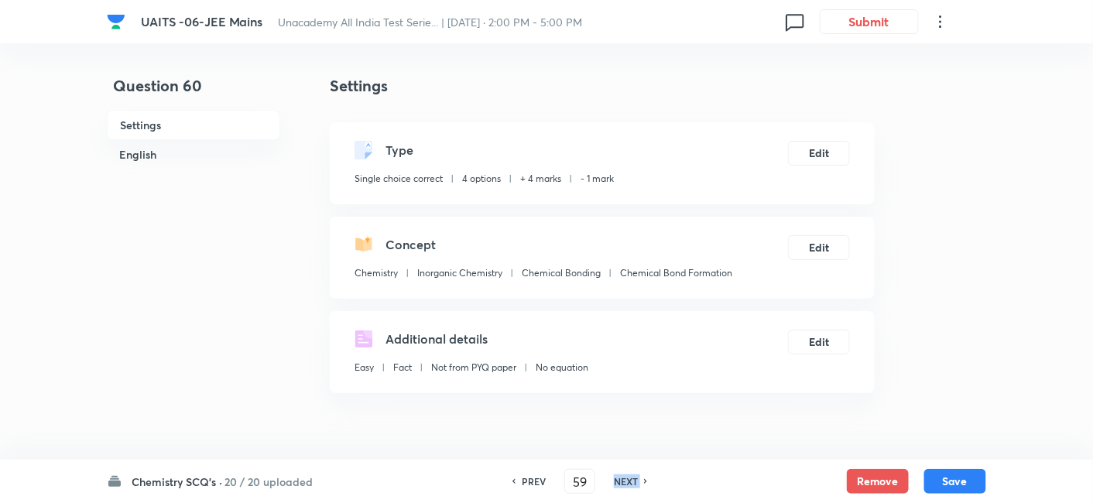
type input "60"
checkbox input "false"
checkbox input "true"
click at [628, 484] on h6 "NEXT" at bounding box center [626, 481] width 24 height 14
type input "61"
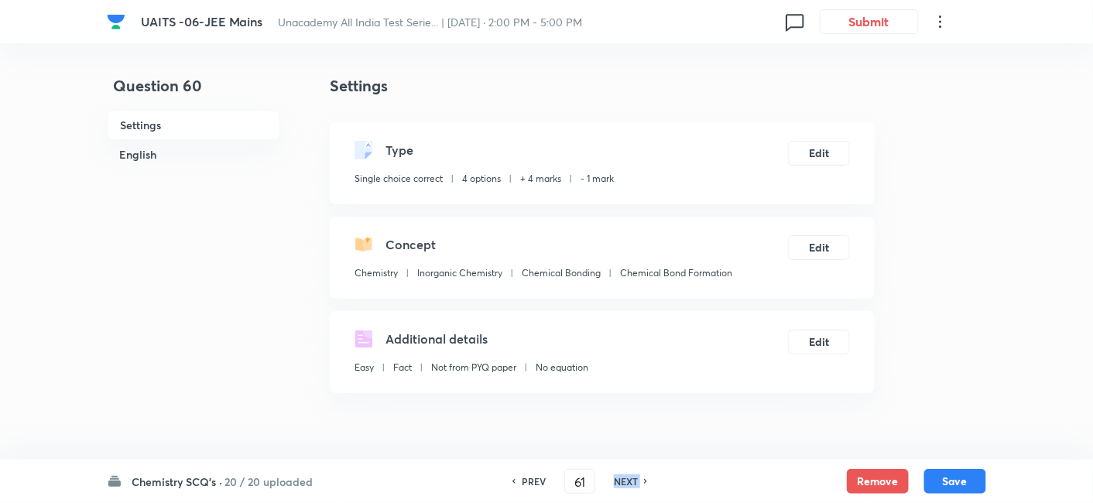
checkbox input "true"
click at [628, 484] on h6 "NEXT" at bounding box center [626, 481] width 24 height 14
type input "62"
checkbox input "false"
checkbox input "true"
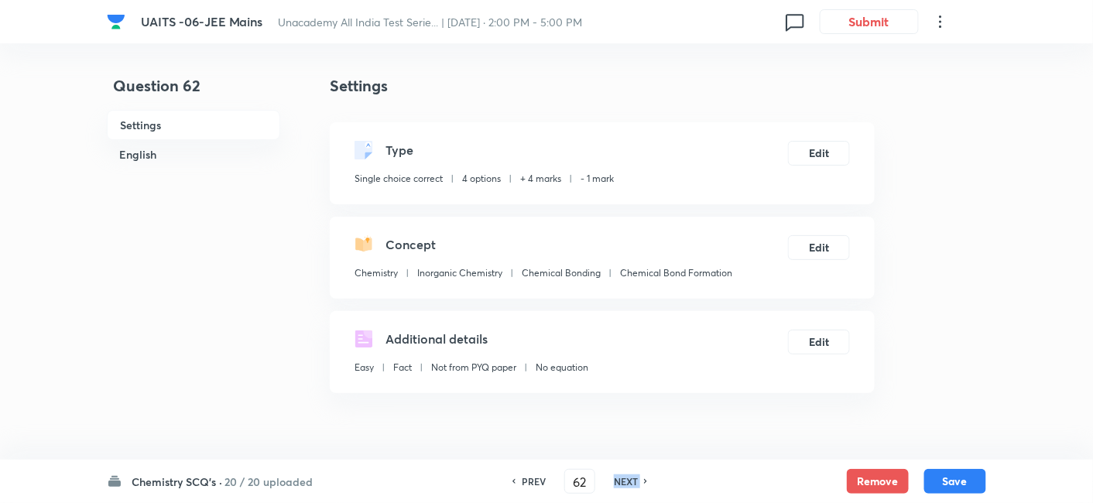
click at [628, 484] on h6 "NEXT" at bounding box center [626, 481] width 24 height 14
type input "63"
checkbox input "true"
checkbox input "false"
click at [628, 484] on h6 "NEXT" at bounding box center [626, 481] width 24 height 14
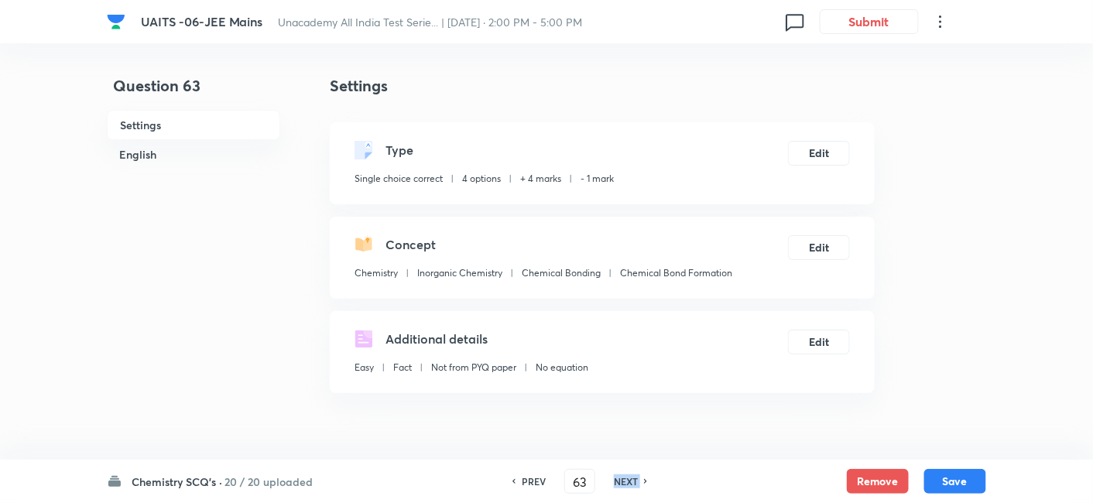
type input "64"
checkbox input "true"
click at [628, 484] on h6 "NEXT" at bounding box center [626, 481] width 24 height 14
type input "65"
checkbox input "true"
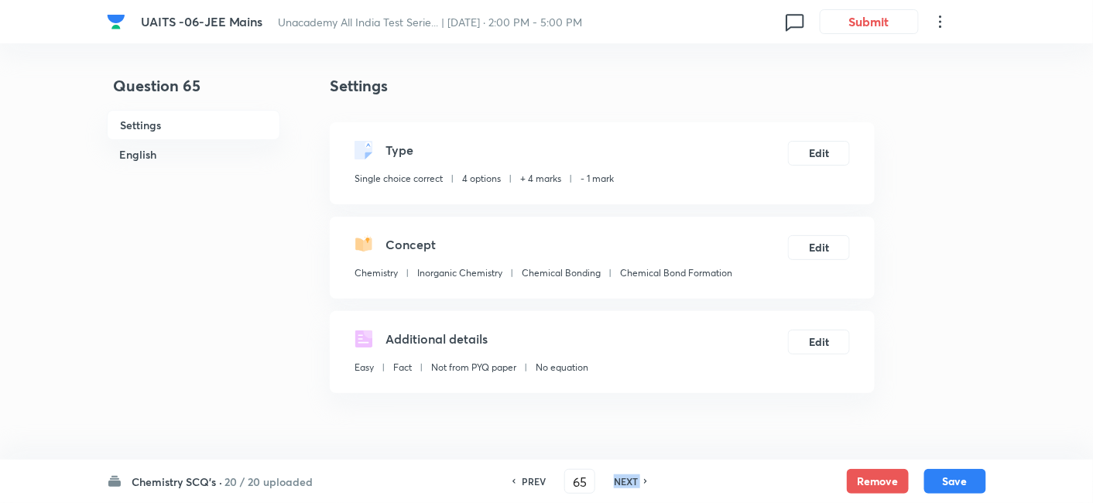
click at [628, 484] on h6 "NEXT" at bounding box center [626, 481] width 24 height 14
type input "66"
checkbox input "false"
checkbox input "true"
click at [628, 484] on h6 "NEXT" at bounding box center [626, 481] width 24 height 14
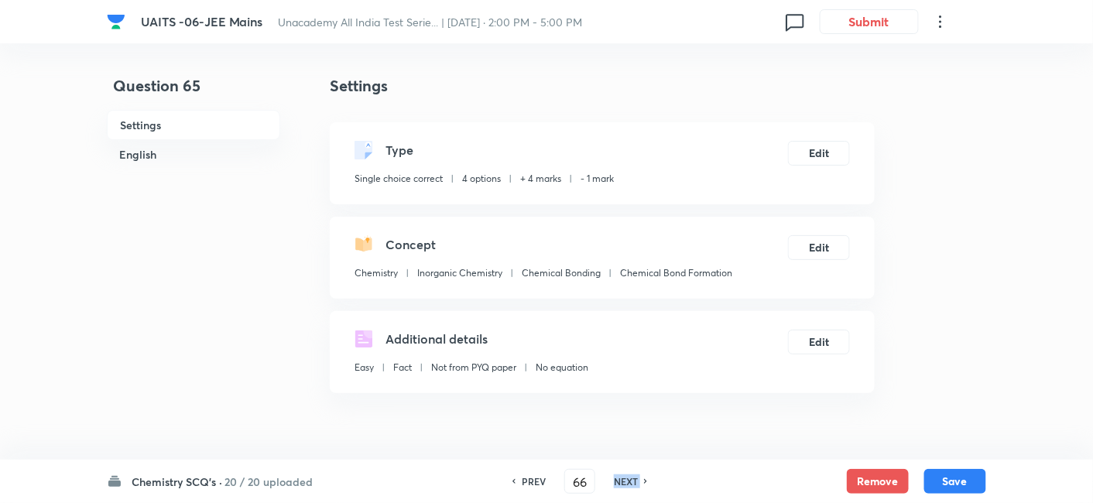
type input "67"
checkbox input "true"
checkbox input "false"
click at [628, 484] on h6 "NEXT" at bounding box center [626, 481] width 24 height 14
type input "68"
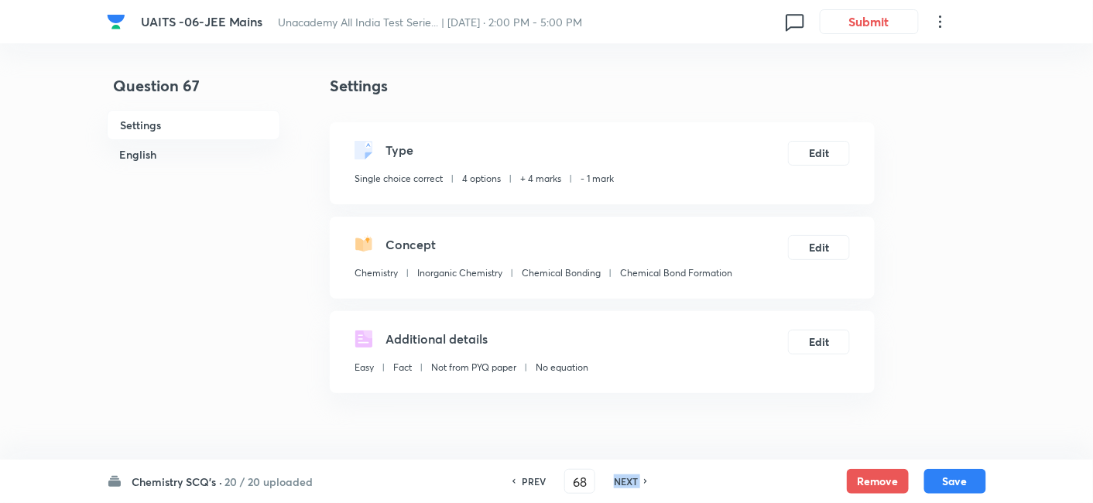
checkbox input "true"
click at [628, 484] on h6 "NEXT" at bounding box center [626, 481] width 24 height 14
type input "69"
checkbox input "true"
click at [628, 484] on h6 "NEXT" at bounding box center [626, 481] width 24 height 14
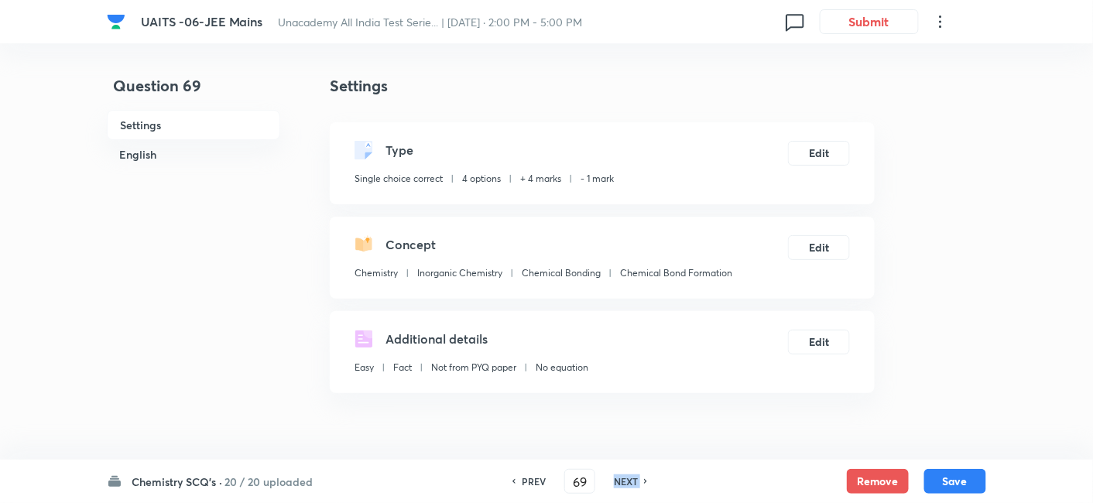
type input "70"
checkbox input "false"
checkbox input "true"
click at [628, 484] on h6 "NEXT" at bounding box center [626, 481] width 24 height 14
click at [629, 484] on div "NEXT" at bounding box center [649, 481] width 41 height 14
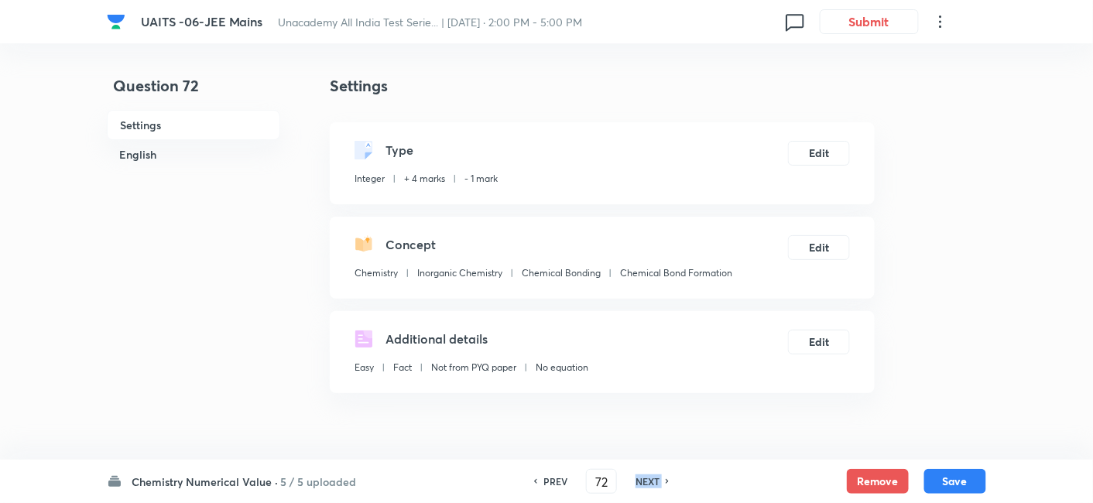
click at [629, 484] on div "NEXT" at bounding box center [649, 481] width 41 height 14
type input "73"
type input "4"
click at [629, 484] on div "NEXT" at bounding box center [649, 481] width 41 height 14
type input "74"
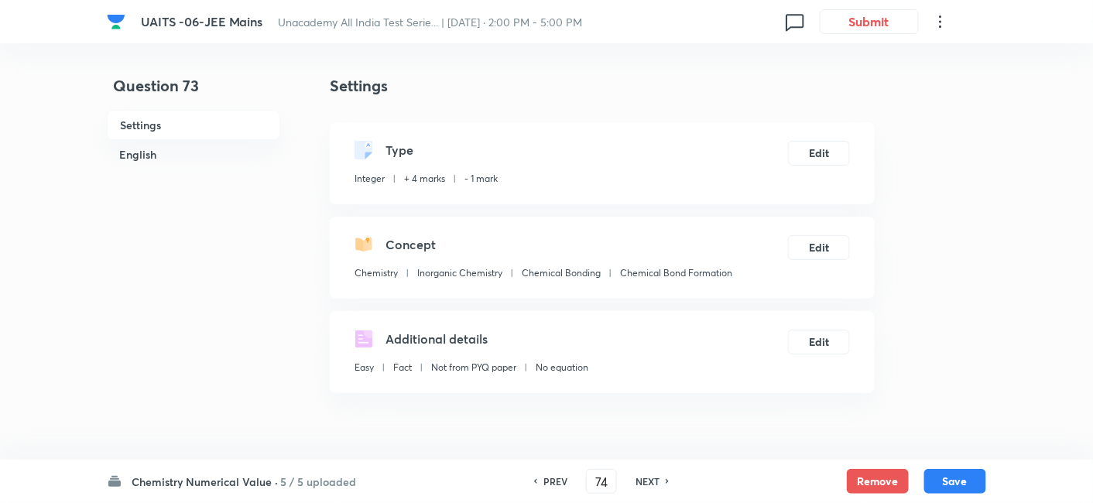
type input "3"
click at [629, 484] on div "NEXT" at bounding box center [649, 481] width 41 height 14
type input "75"
type input "173"
click at [629, 484] on div "NEXT" at bounding box center [649, 481] width 41 height 14
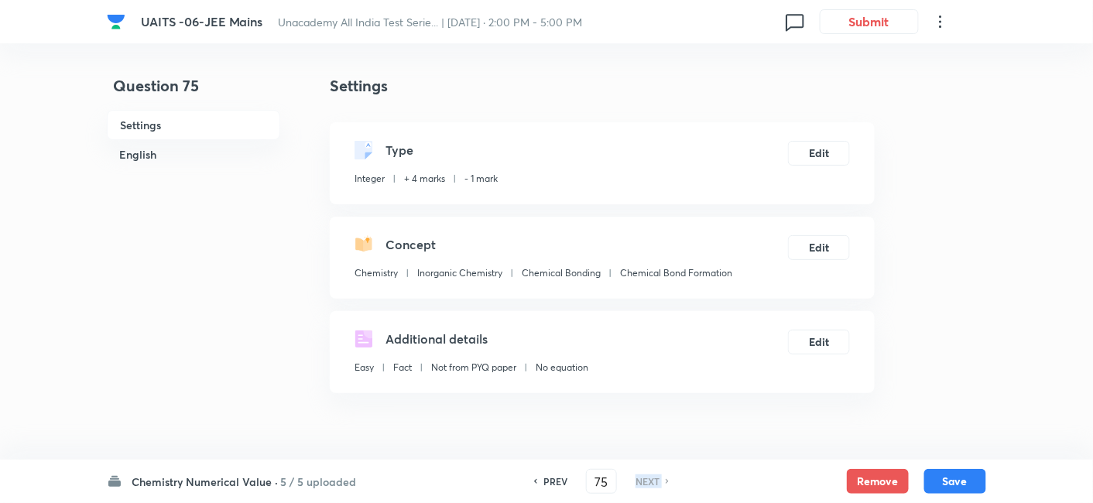
click at [629, 484] on div "NEXT" at bounding box center [649, 481] width 41 height 14
drag, startPoint x: 628, startPoint y: 484, endPoint x: 647, endPoint y: 484, distance: 19.3
click at [647, 484] on div "NEXT" at bounding box center [649, 481] width 41 height 14
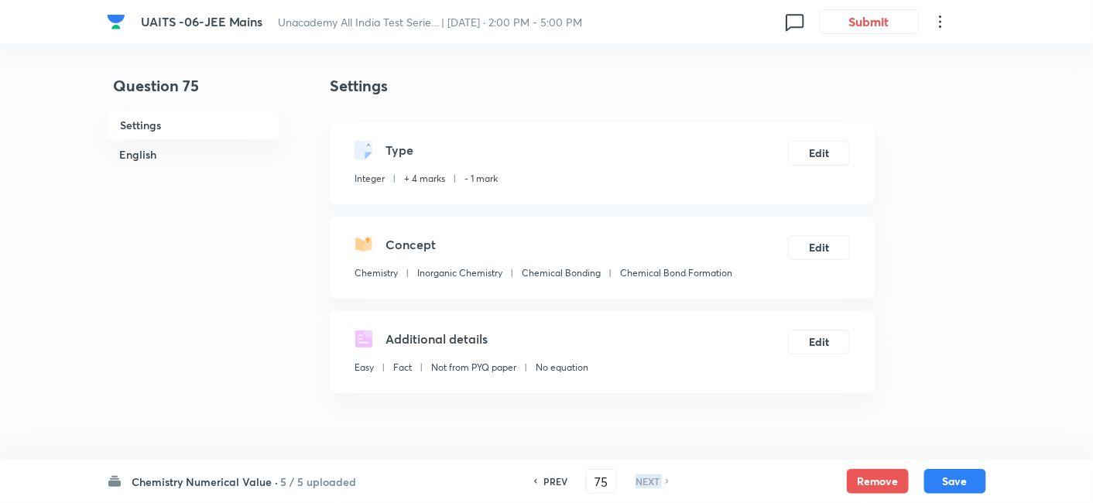
click at [658, 465] on div "Chemistry Numerical Value · 5 / 5 uploaded PREV 75 ​ NEXT Remove Save" at bounding box center [546, 481] width 879 height 43
click at [649, 486] on h6 "NEXT" at bounding box center [647, 481] width 24 height 14
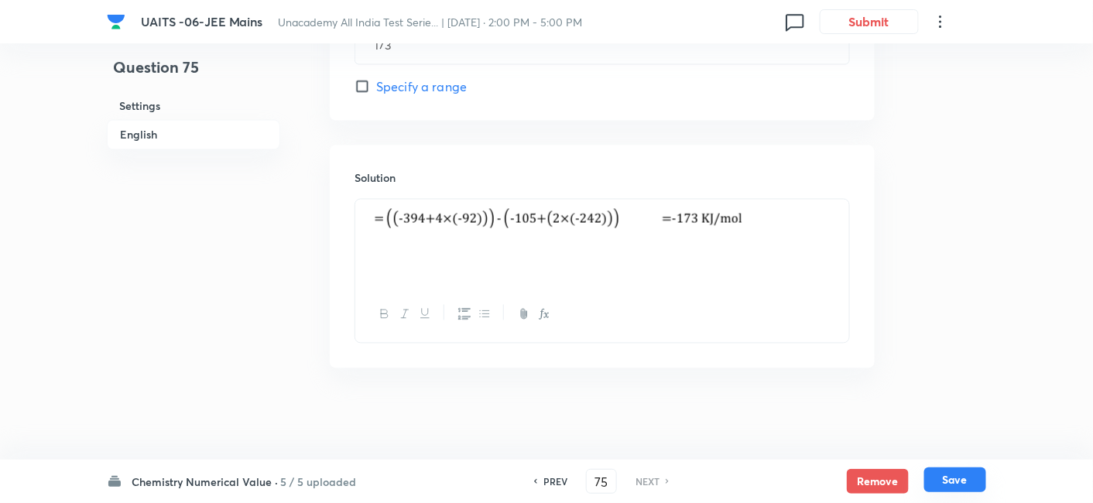
click at [968, 478] on button "Save" at bounding box center [955, 479] width 62 height 25
type input "173"
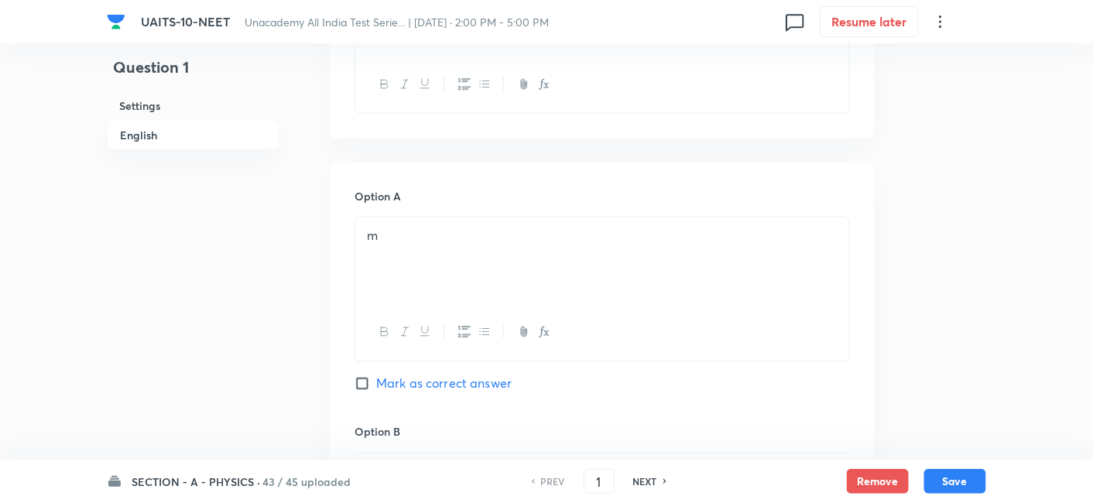
scroll to position [599, 0]
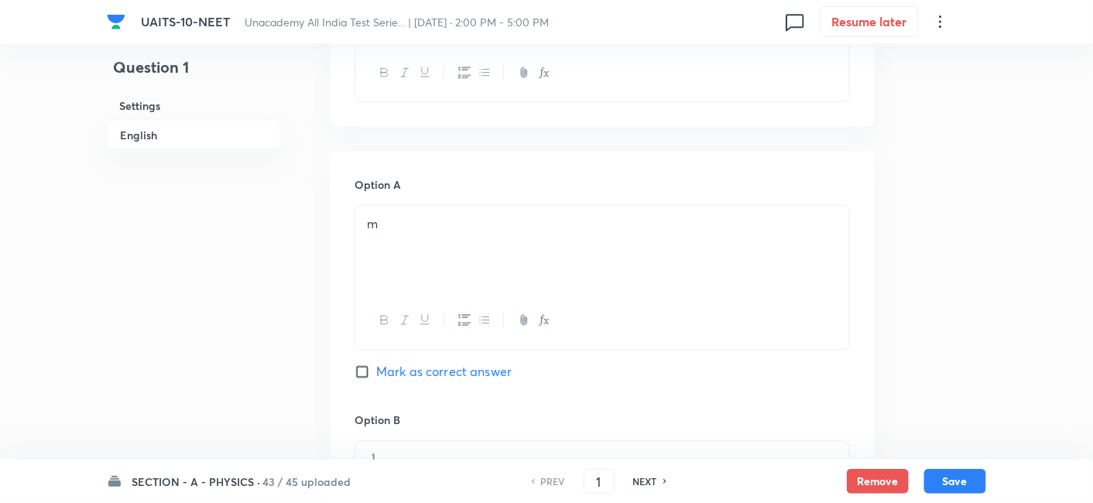
click at [232, 478] on h6 "SECTION - A - PHYSICS ·" at bounding box center [196, 482] width 128 height 16
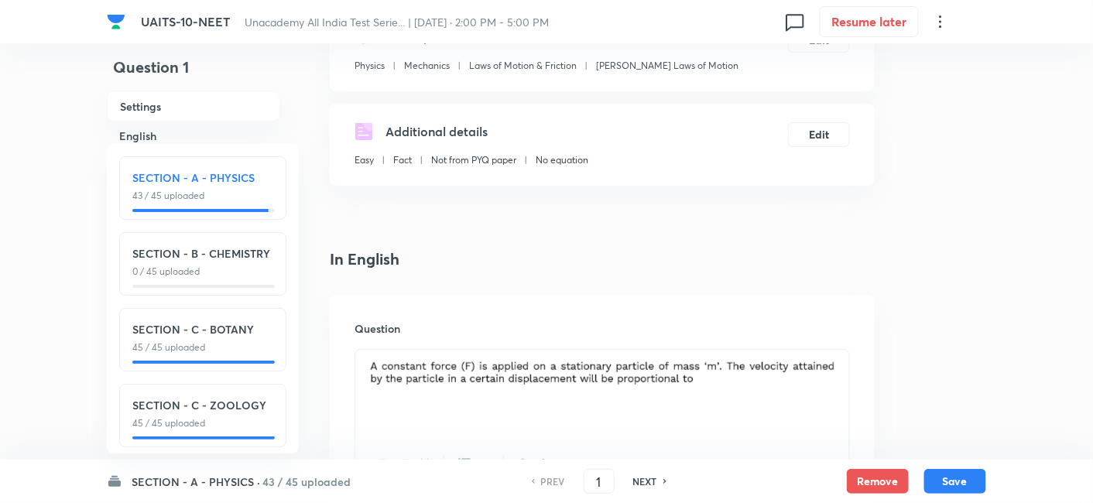
scroll to position [209, 0]
